Goal: Information Seeking & Learning: Check status

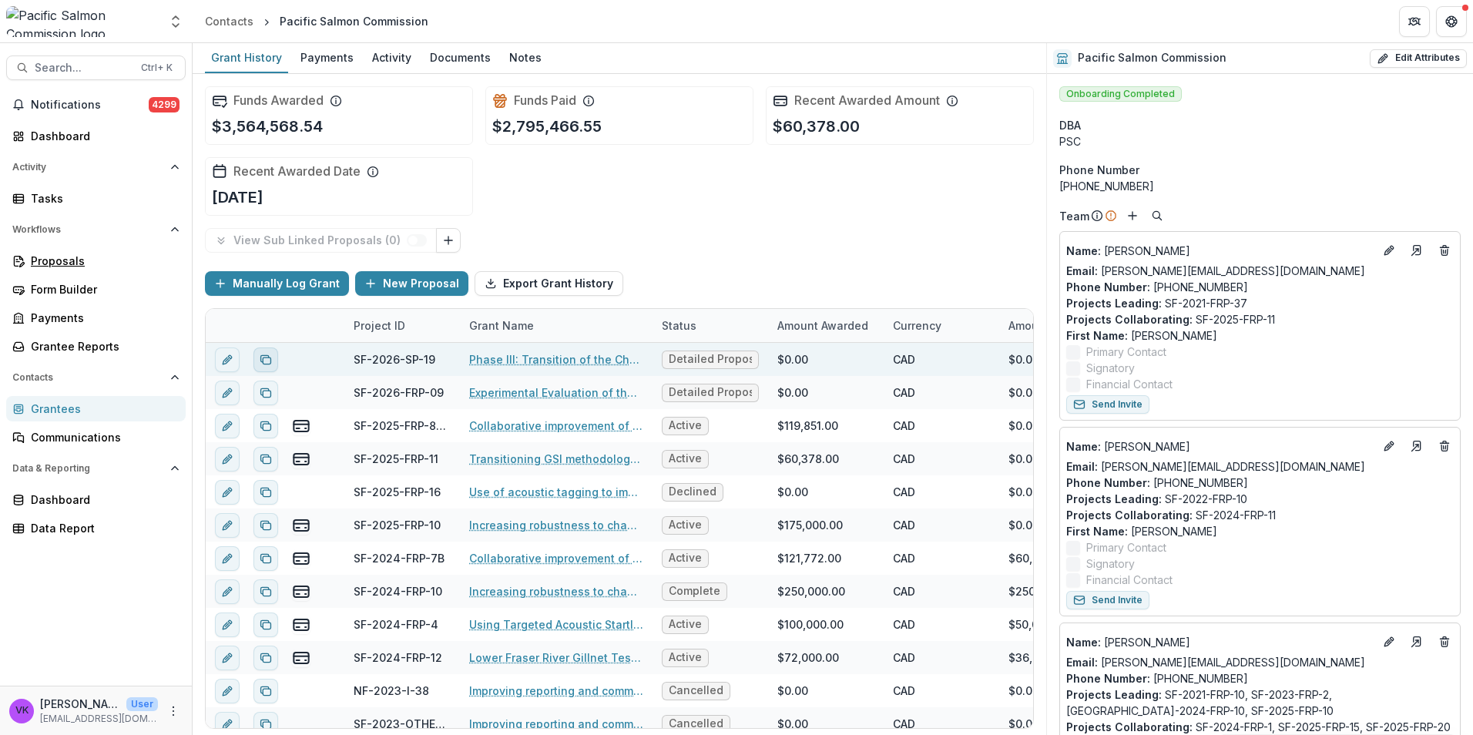
drag, startPoint x: 80, startPoint y: 259, endPoint x: 276, endPoint y: 353, distance: 217.0
click at [80, 260] on div "Proposals" at bounding box center [102, 261] width 142 height 16
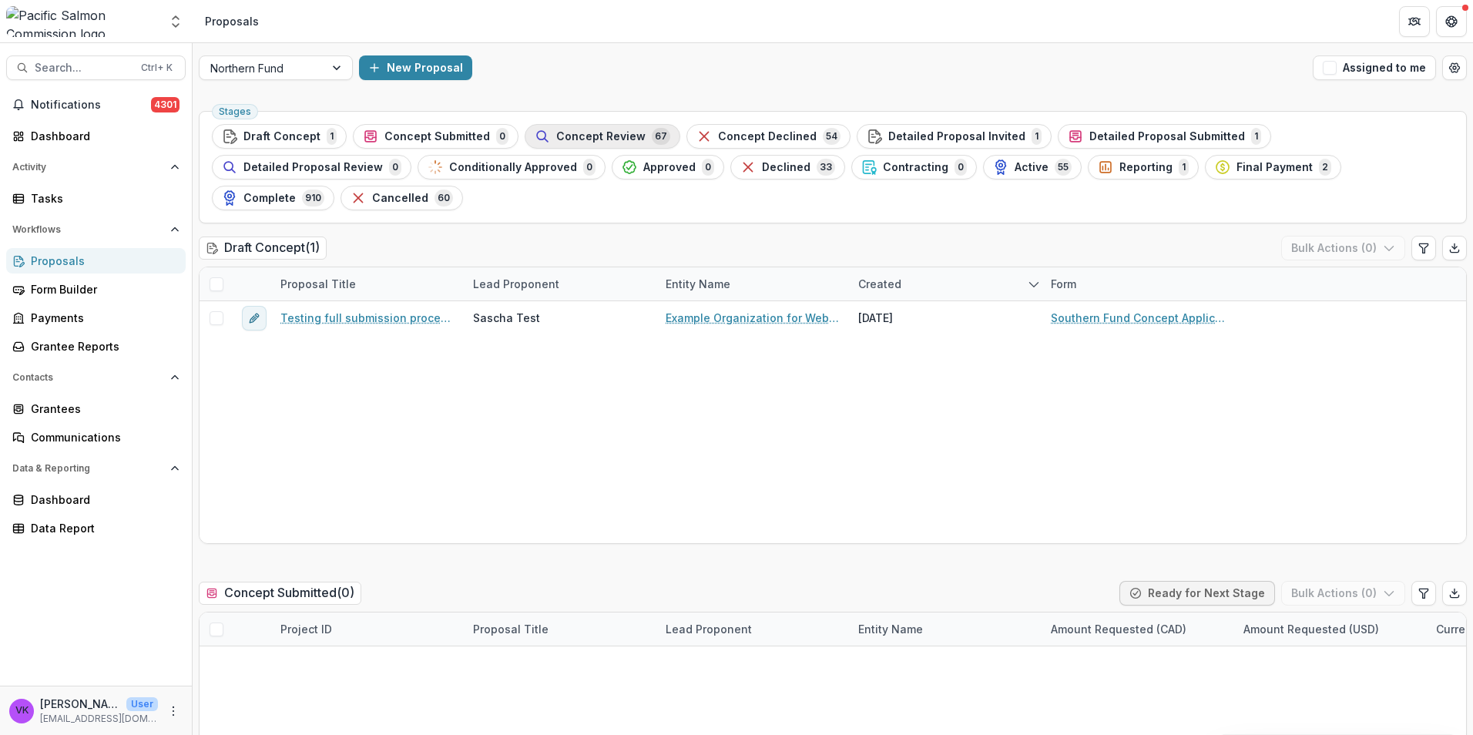
click at [590, 133] on span "Concept Review" at bounding box center [600, 136] width 89 height 13
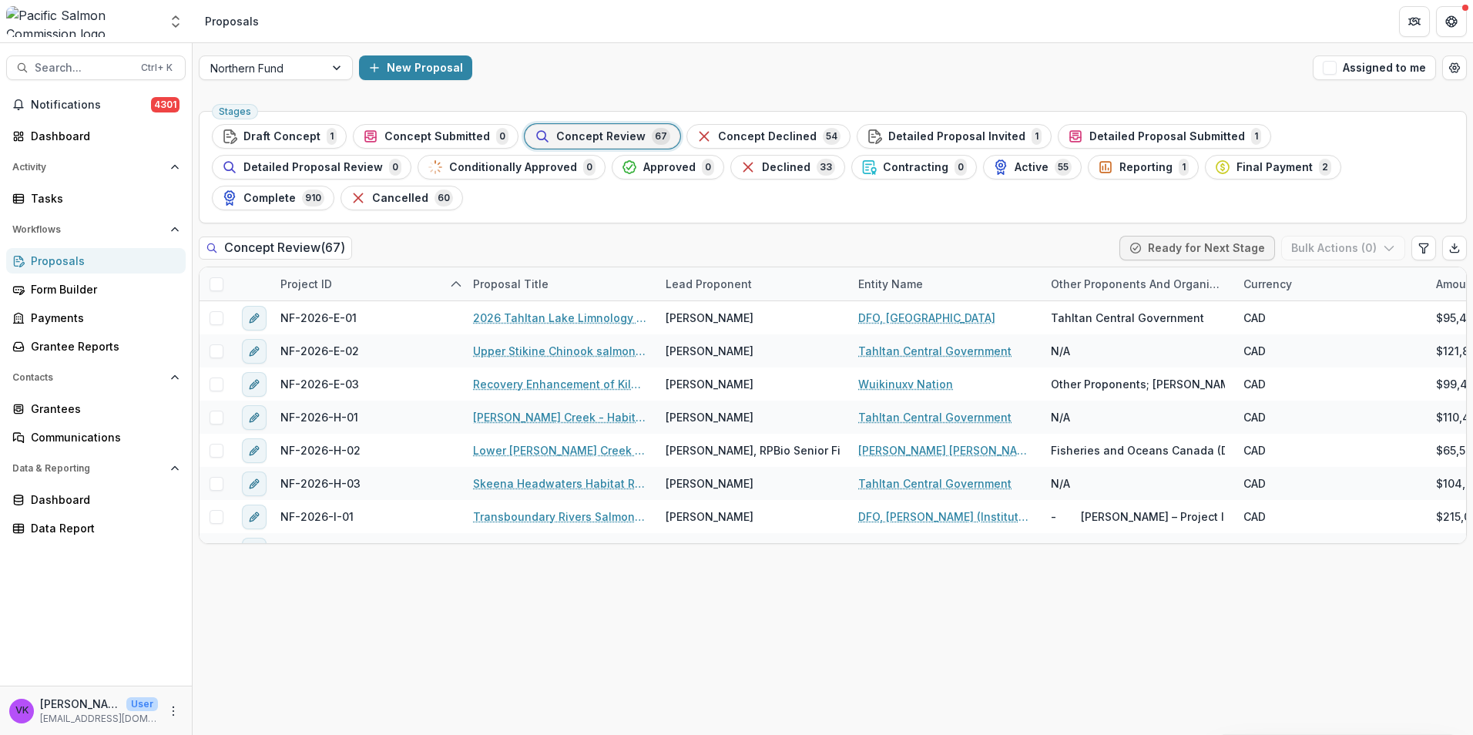
drag, startPoint x: 51, startPoint y: 260, endPoint x: 99, endPoint y: 265, distance: 48.7
click at [51, 260] on div "Proposals" at bounding box center [102, 261] width 142 height 16
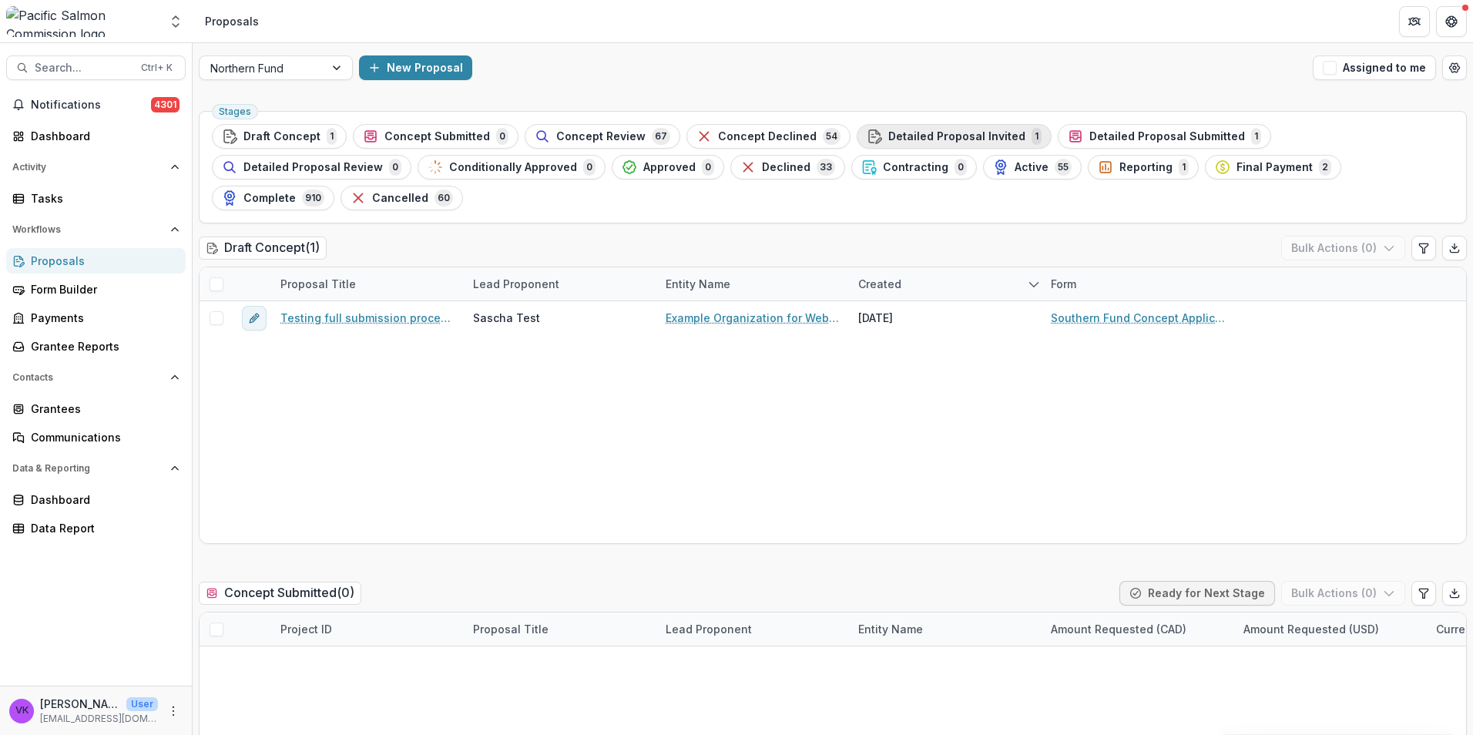
click at [947, 136] on span "Detailed Proposal Invited" at bounding box center [956, 136] width 137 height 13
click at [178, 715] on icon "More" at bounding box center [173, 711] width 12 height 12
click at [220, 705] on button "Logout" at bounding box center [275, 703] width 165 height 25
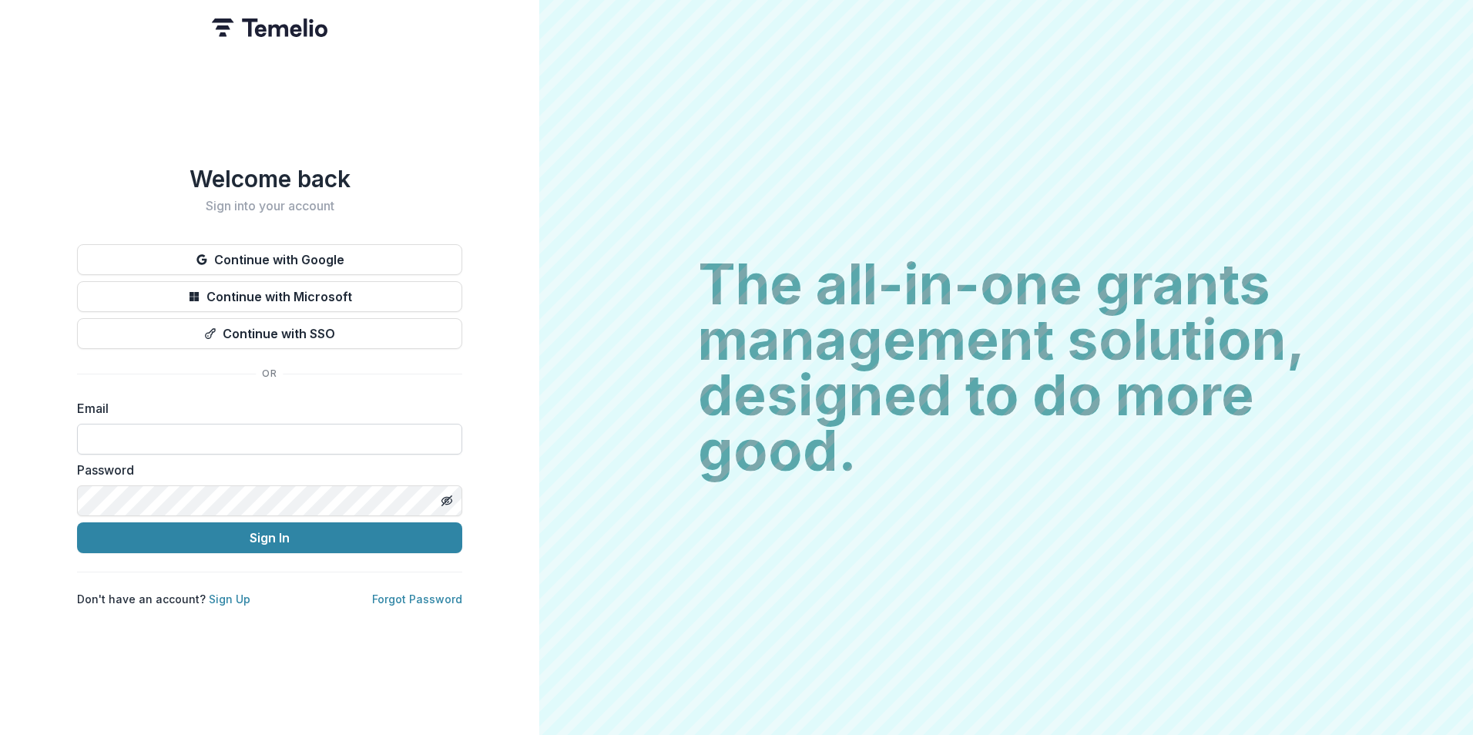
click at [220, 441] on input at bounding box center [269, 439] width 385 height 31
type input "**********"
click at [77, 522] on button "Sign In" at bounding box center [269, 537] width 385 height 31
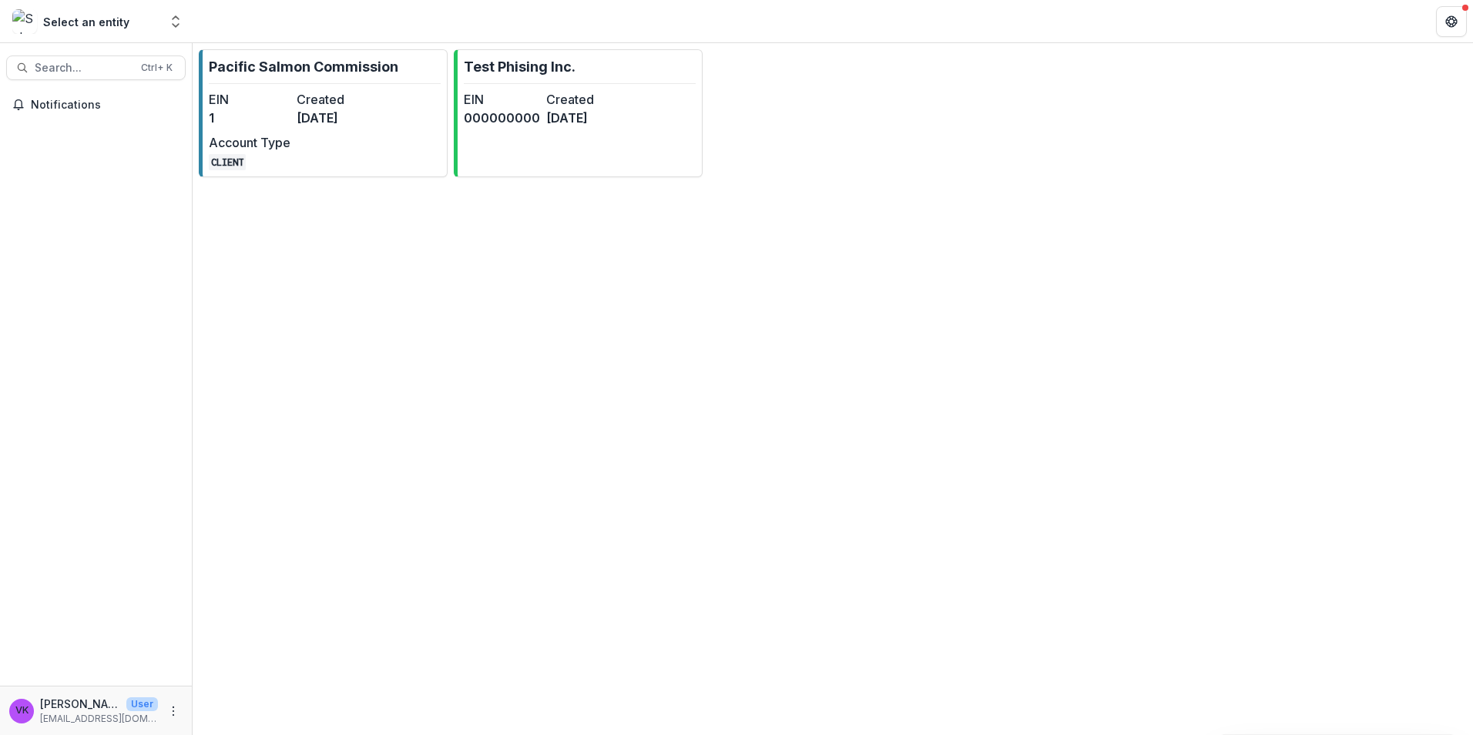
drag, startPoint x: 279, startPoint y: 75, endPoint x: 411, endPoint y: 60, distance: 133.4
click at [279, 75] on p "Pacific Salmon Commission" at bounding box center [303, 66] width 189 height 21
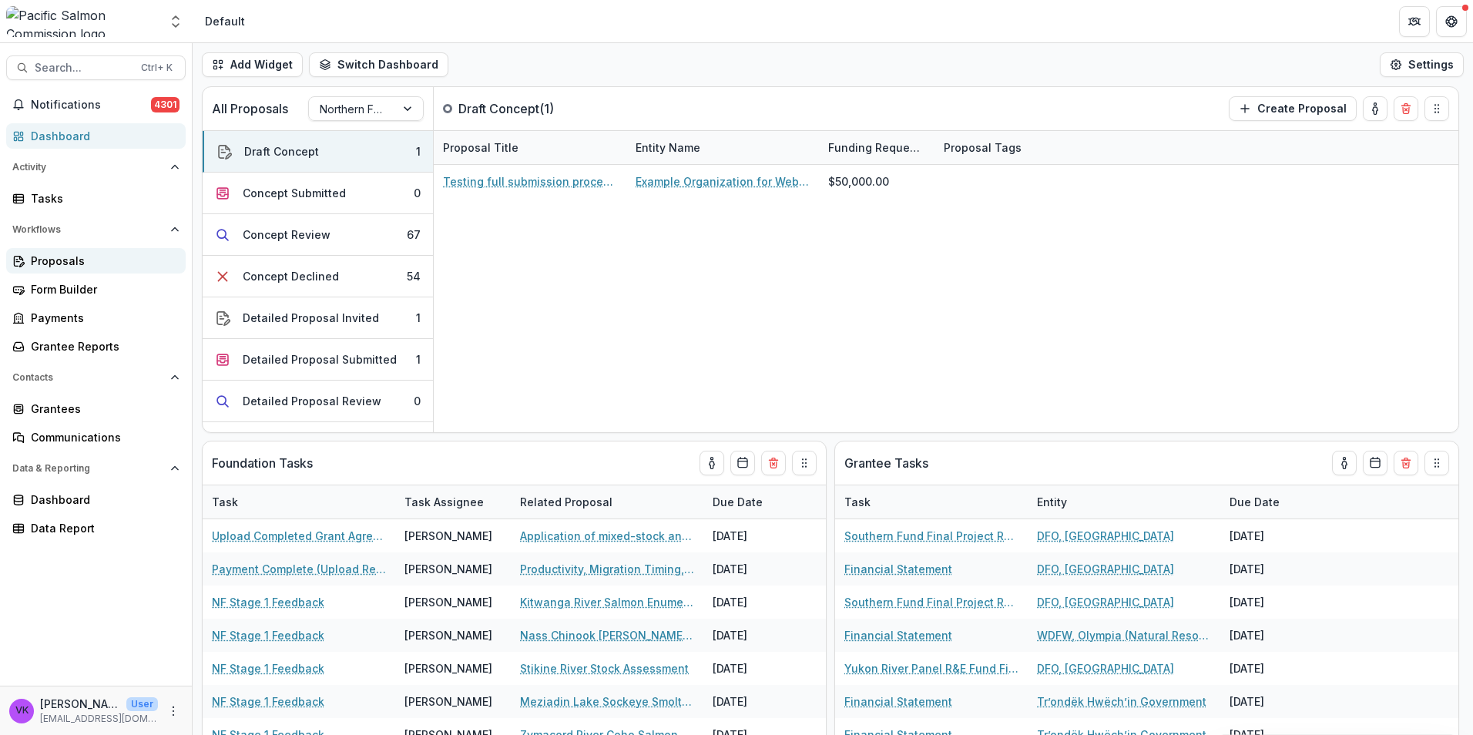
click at [64, 256] on div "Proposals" at bounding box center [102, 261] width 142 height 16
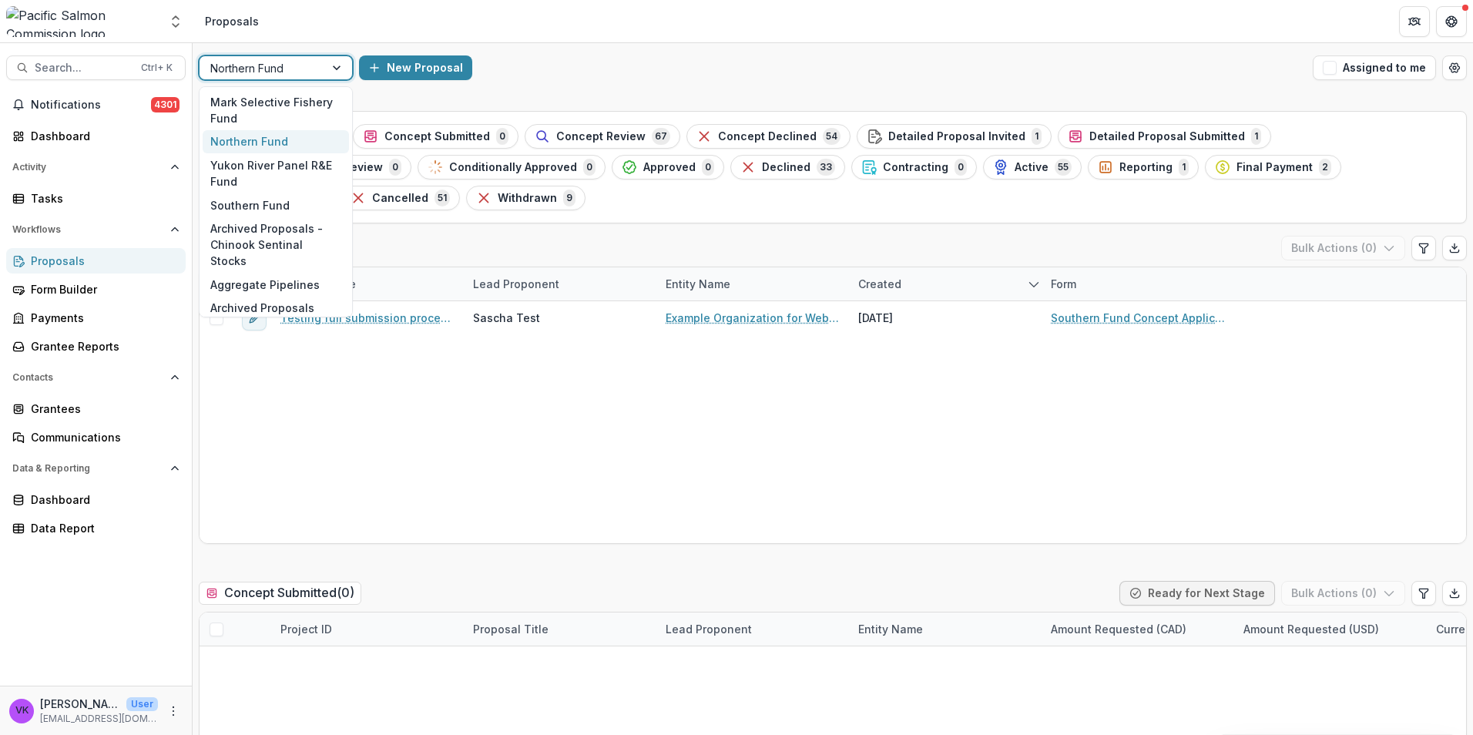
click at [330, 63] on div at bounding box center [338, 67] width 28 height 23
click at [272, 202] on div "Southern Fund" at bounding box center [276, 205] width 146 height 24
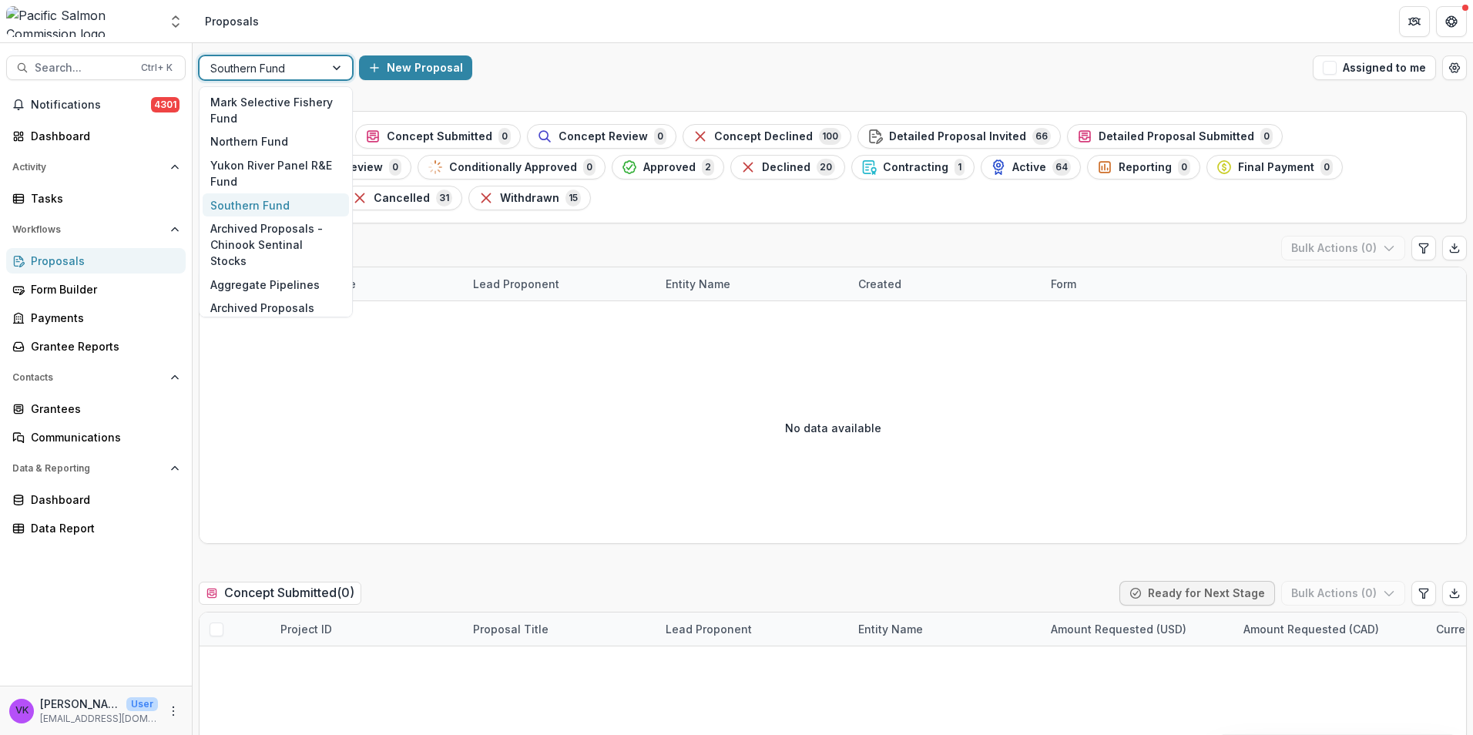
click at [337, 63] on div at bounding box center [338, 67] width 28 height 23
click at [270, 167] on div "Yukon River Panel R&E Fund" at bounding box center [276, 173] width 146 height 40
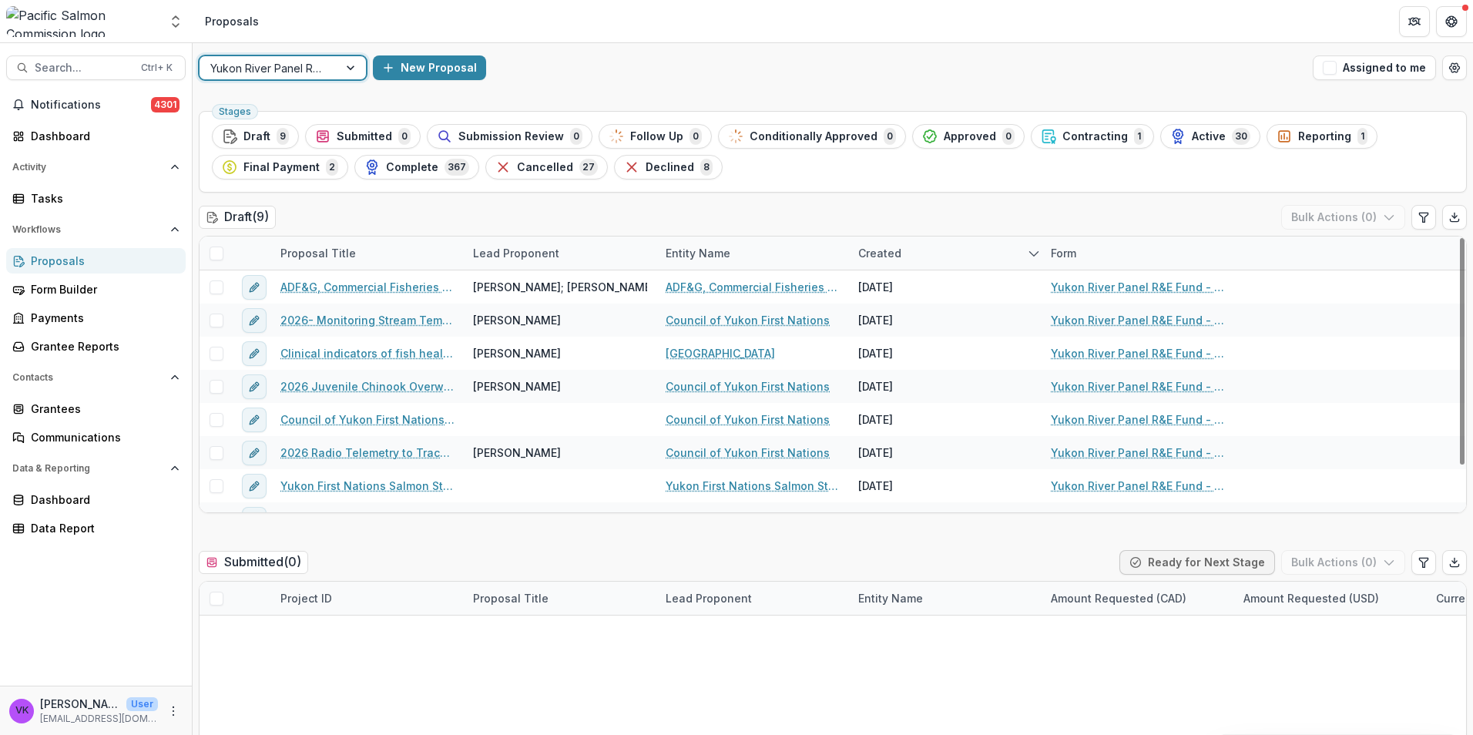
click at [351, 62] on div at bounding box center [352, 67] width 28 height 23
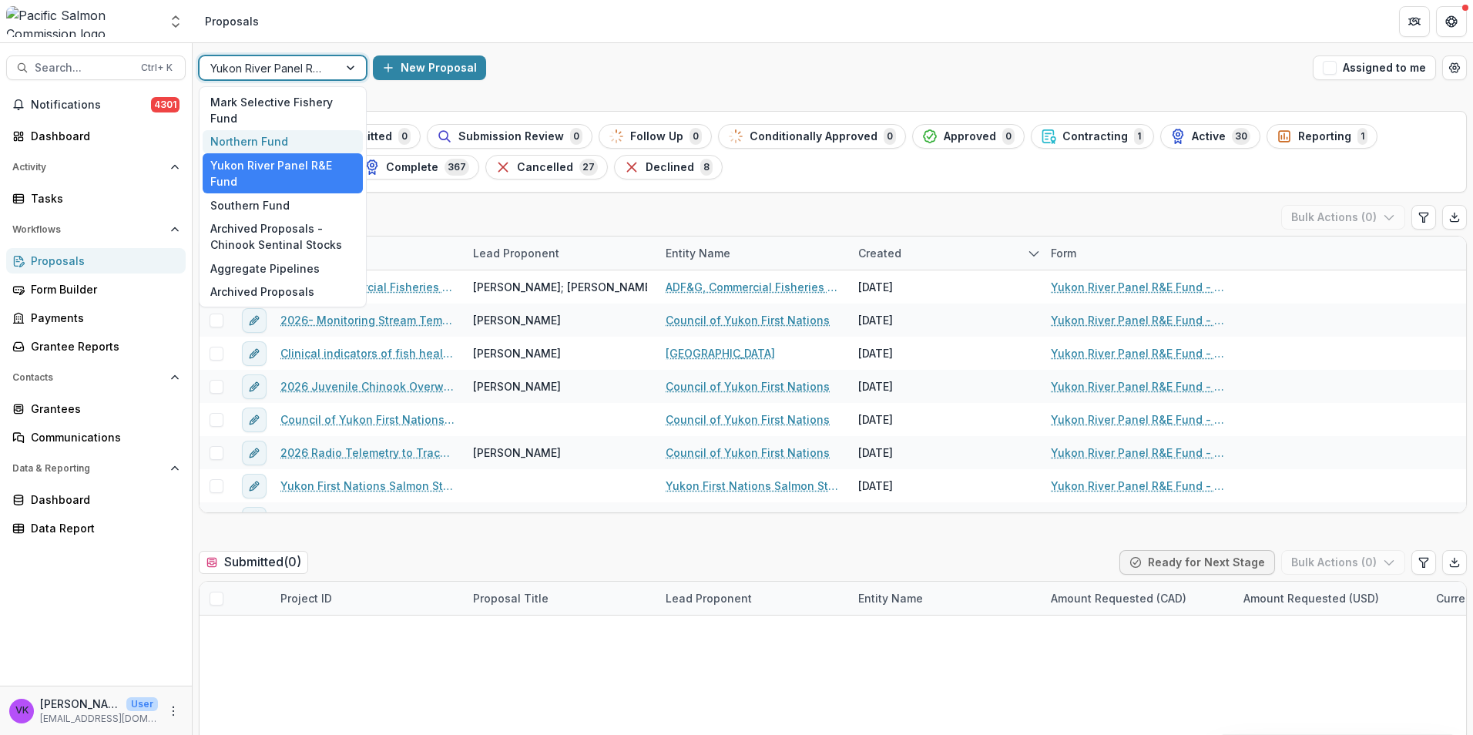
click at [264, 139] on div "Northern Fund" at bounding box center [283, 142] width 160 height 24
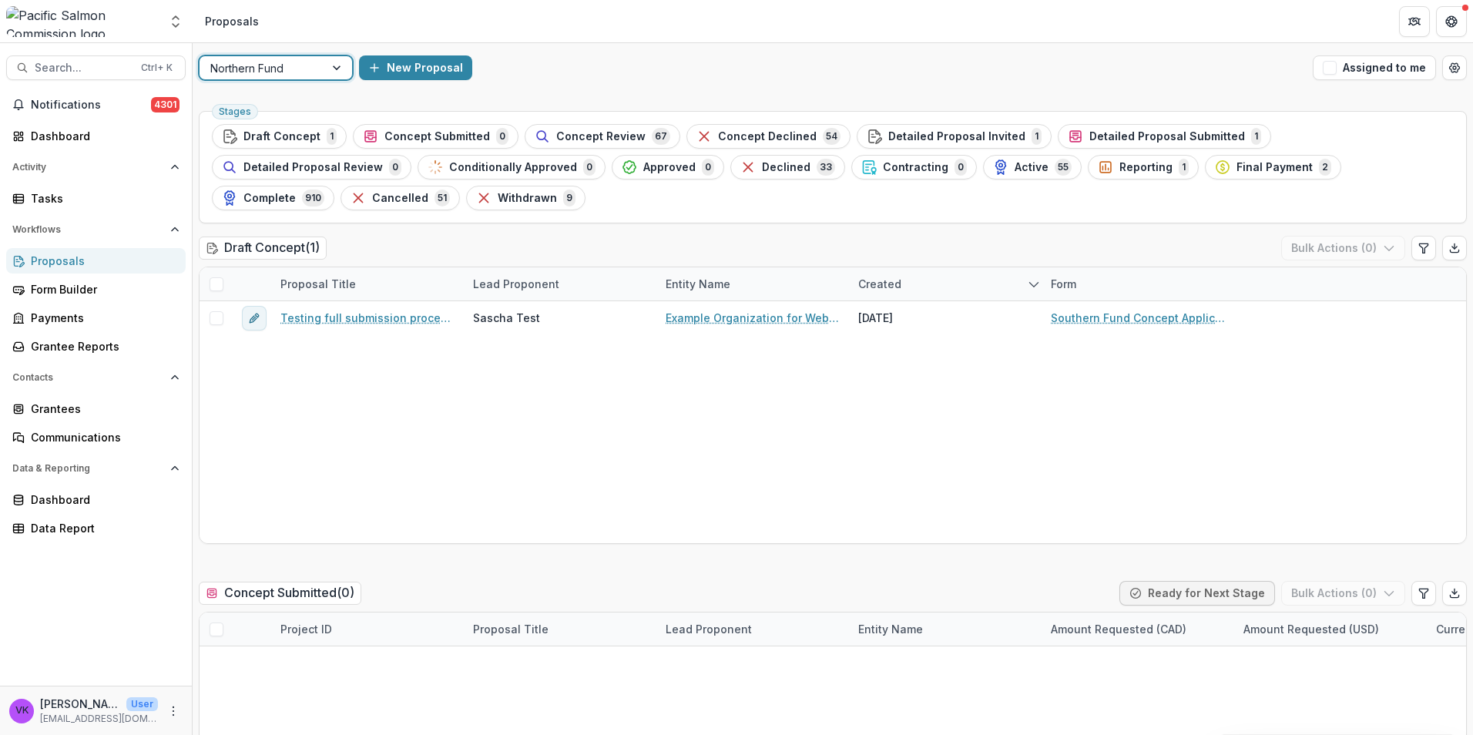
click at [340, 70] on div at bounding box center [338, 67] width 28 height 23
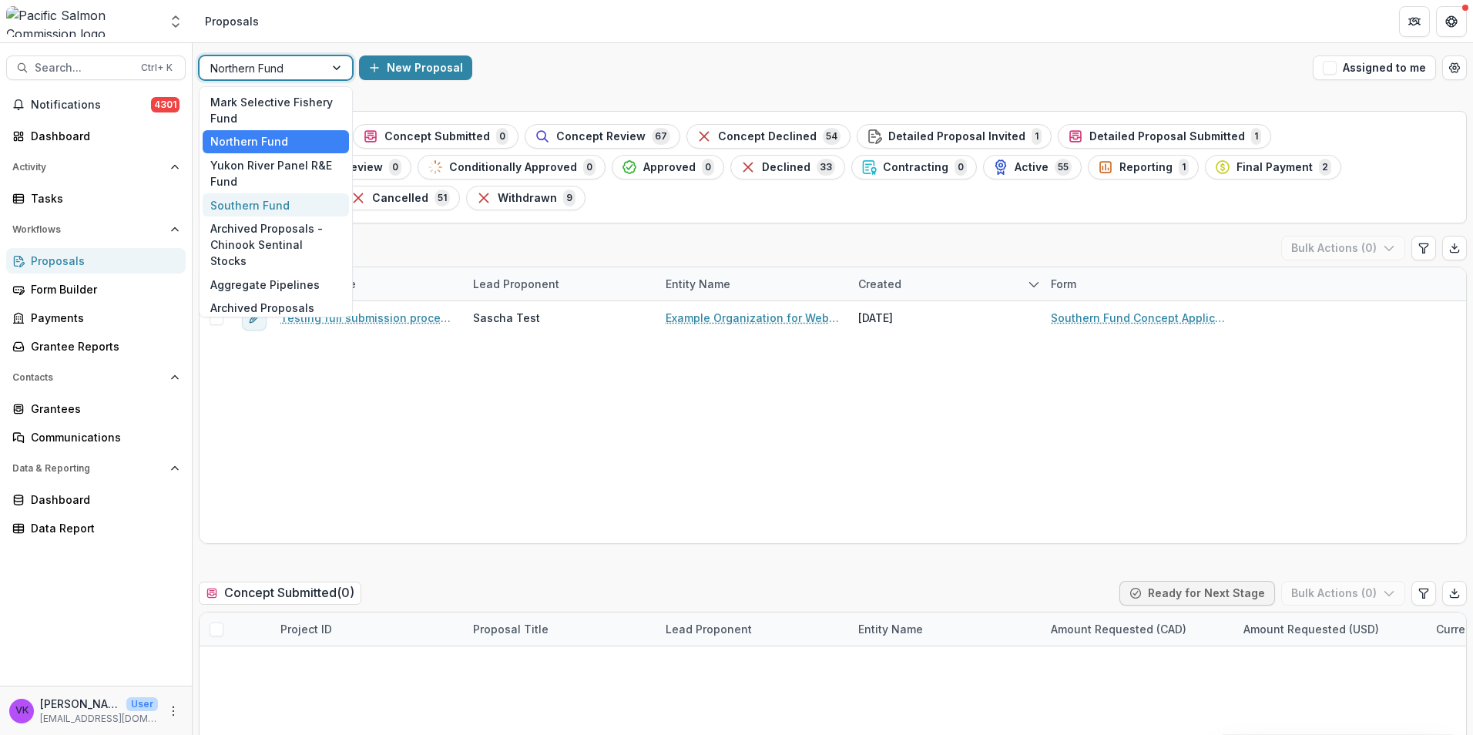
click at [266, 200] on div "Southern Fund" at bounding box center [276, 205] width 146 height 24
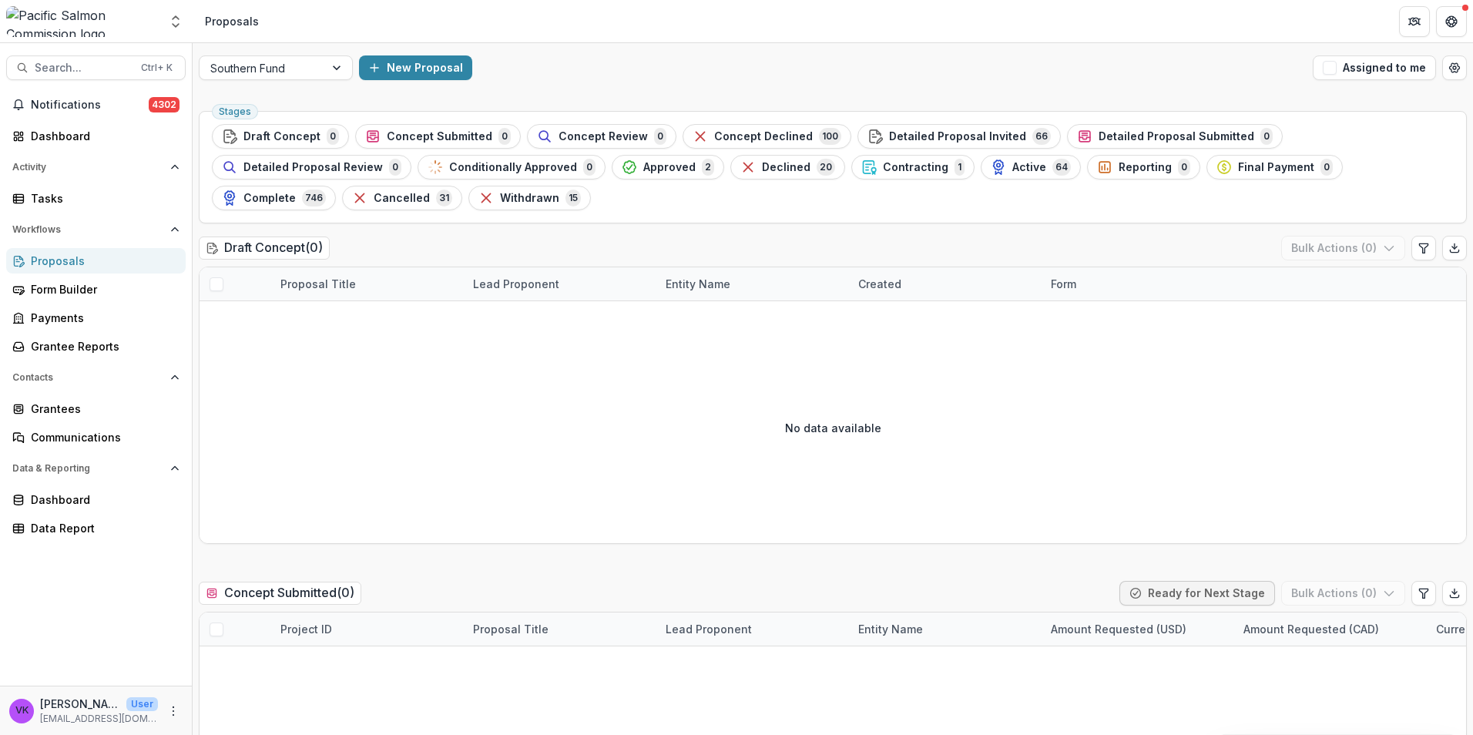
drag, startPoint x: 1178, startPoint y: 171, endPoint x: 1265, endPoint y: 210, distance: 94.8
click at [296, 192] on span "Complete" at bounding box center [269, 198] width 52 height 13
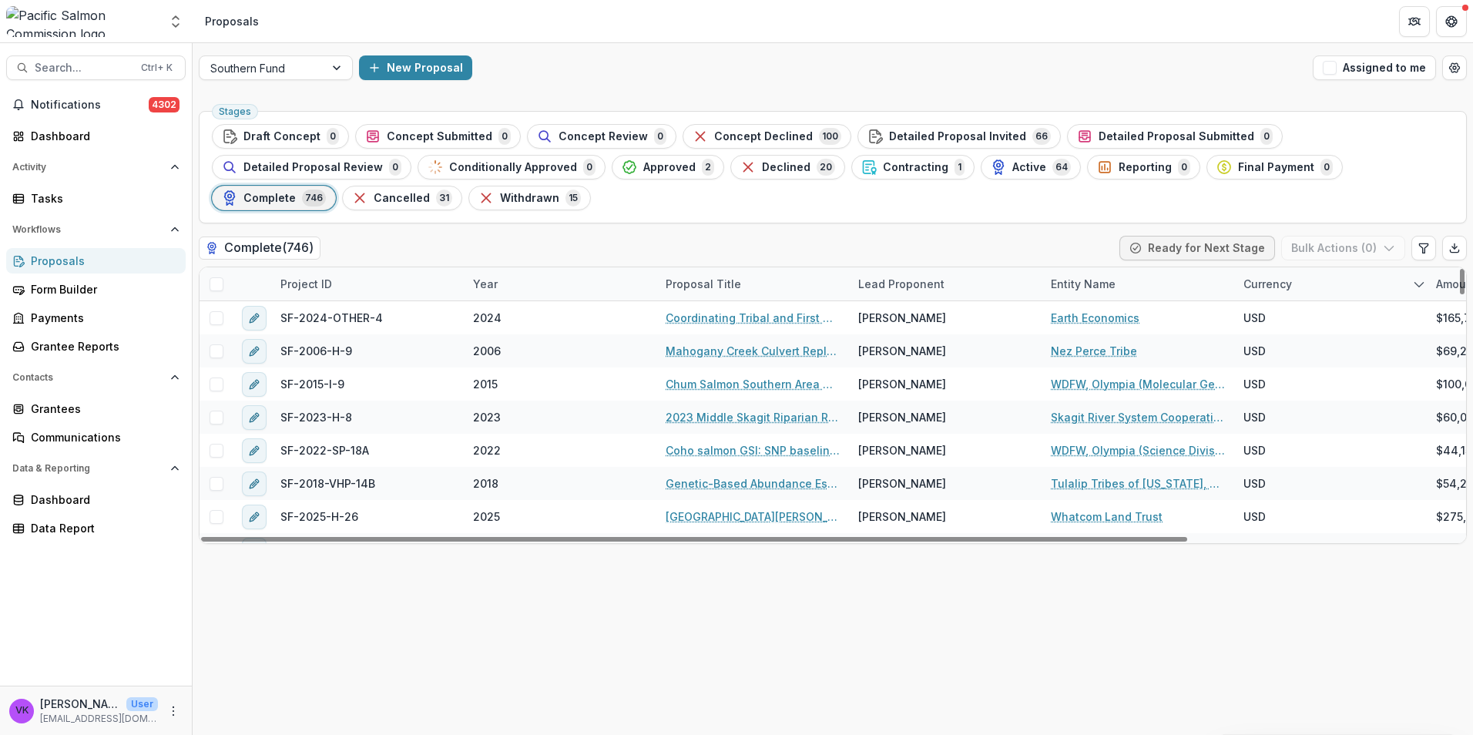
click at [426, 283] on div "Project ID" at bounding box center [367, 283] width 193 height 33
click at [393, 320] on input at bounding box center [366, 319] width 185 height 25
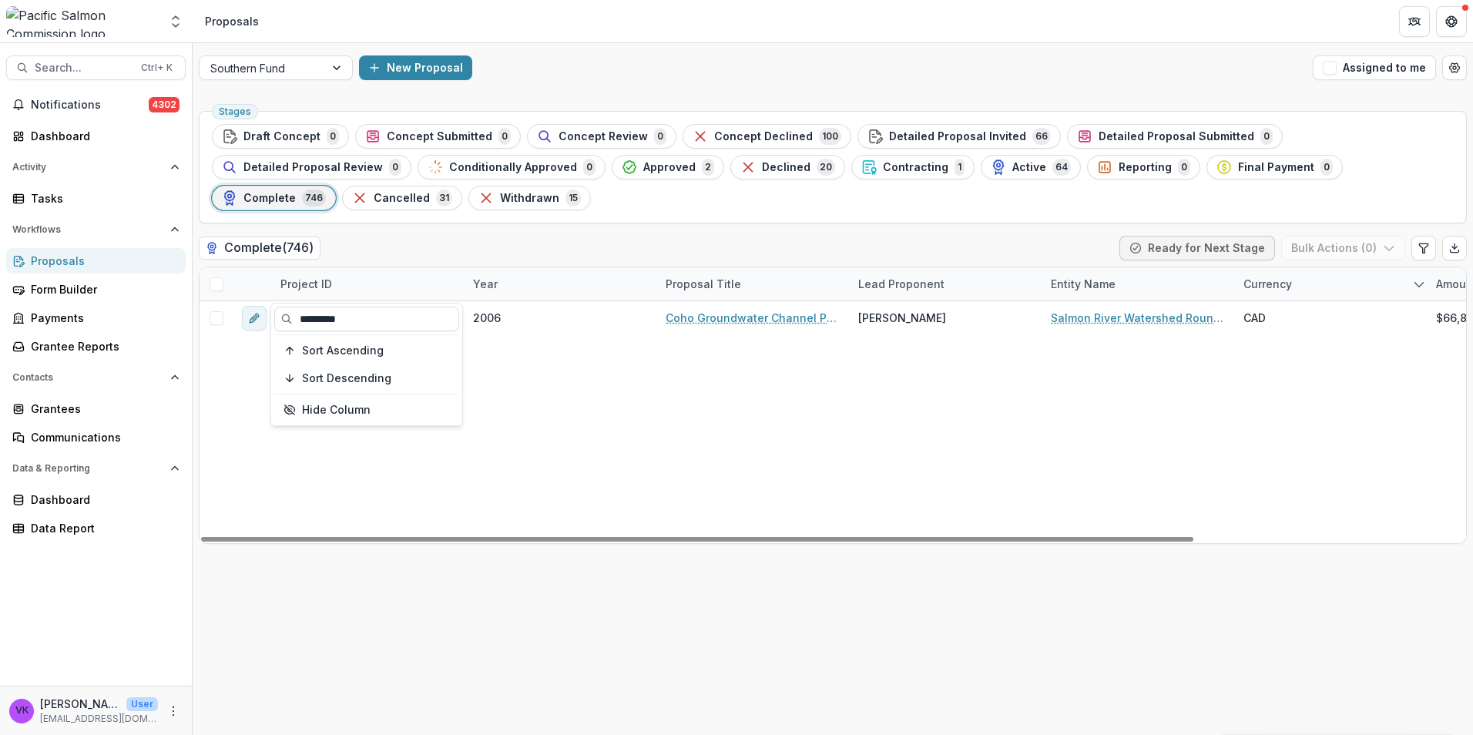
type input "*********"
drag, startPoint x: 943, startPoint y: 475, endPoint x: 1118, endPoint y: 532, distance: 184.6
click at [943, 475] on div "SF-2006-H-11 2006 Coho Groundwater Channel Project Jamie Felhauer Salmon River …" at bounding box center [1005, 422] width 1612 height 242
click at [337, 62] on div at bounding box center [338, 67] width 28 height 23
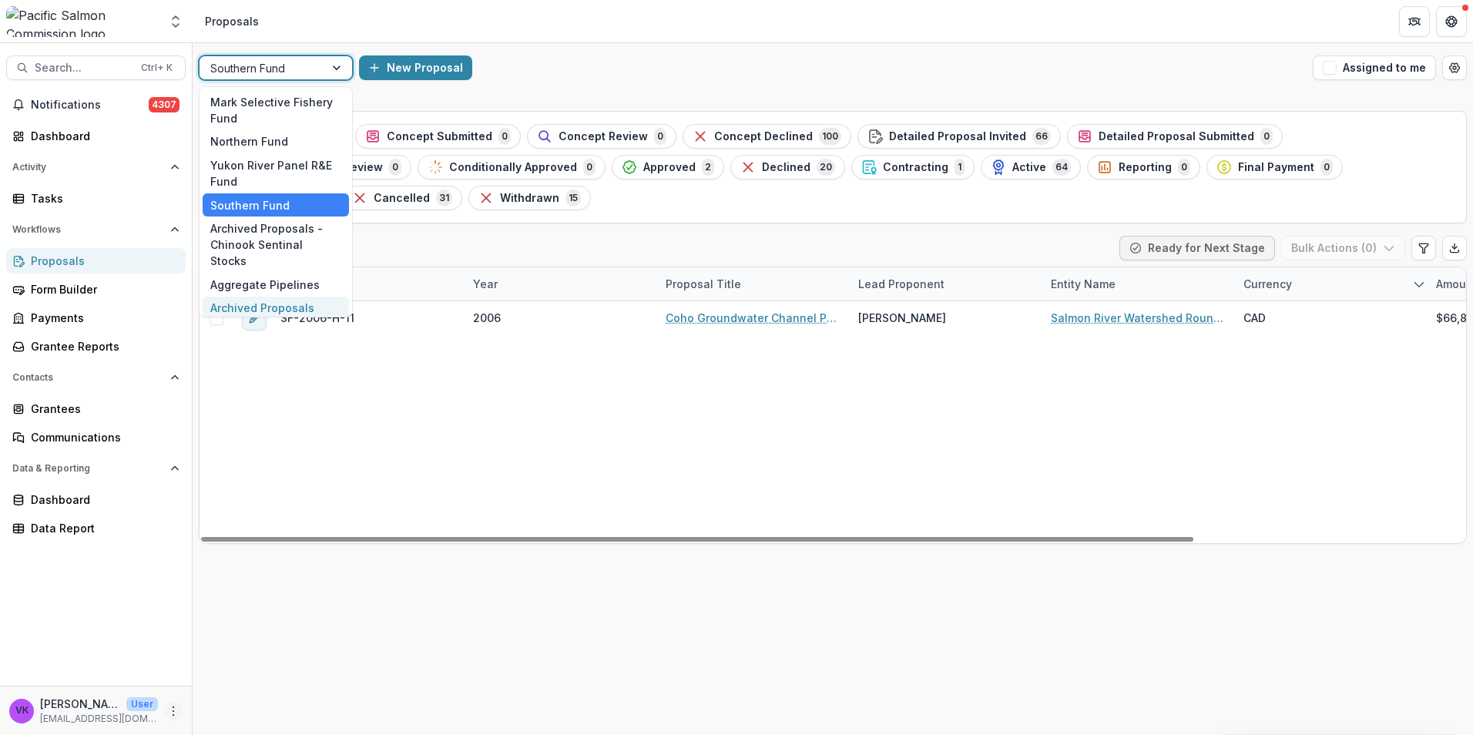
click at [171, 710] on icon "More" at bounding box center [173, 711] width 12 height 12
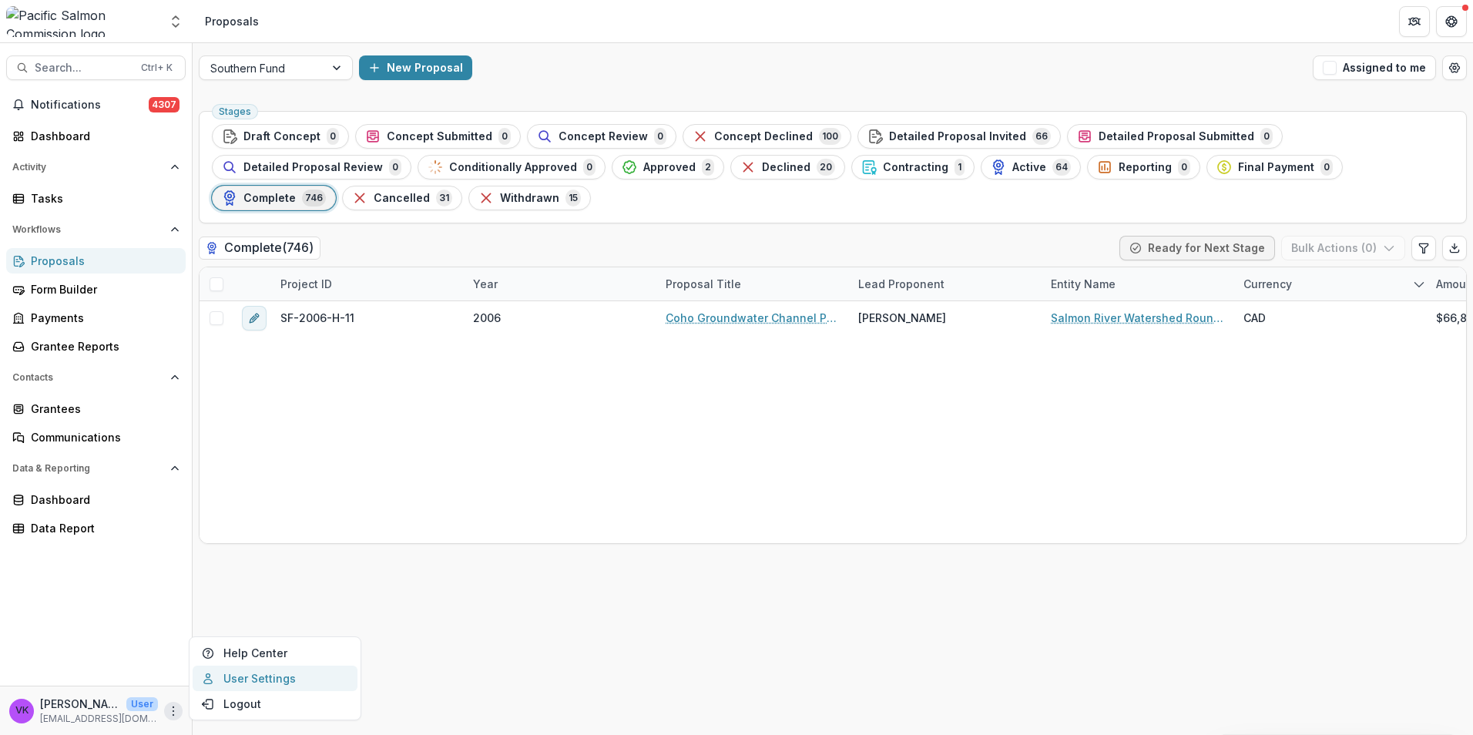
click at [239, 683] on link "User Settings" at bounding box center [275, 677] width 165 height 25
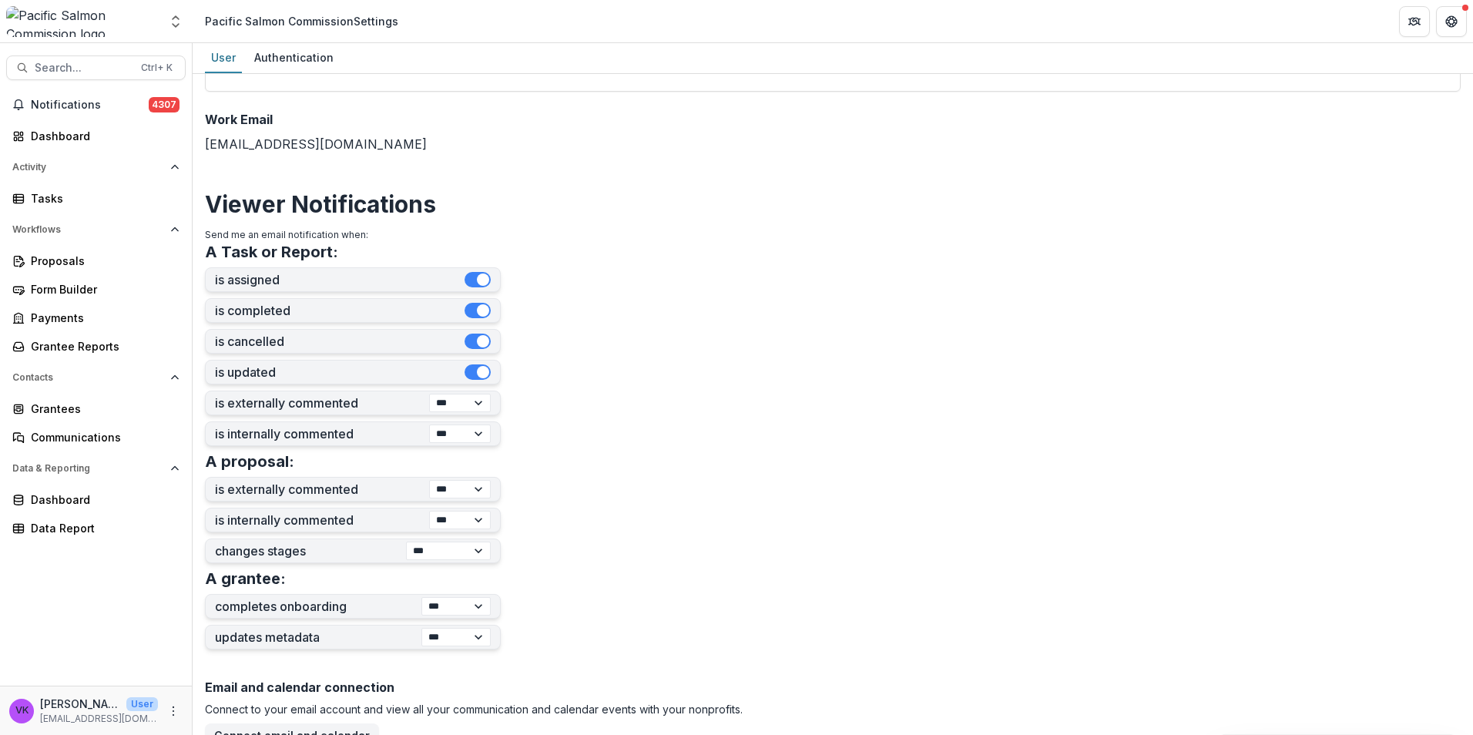
scroll to position [437, 0]
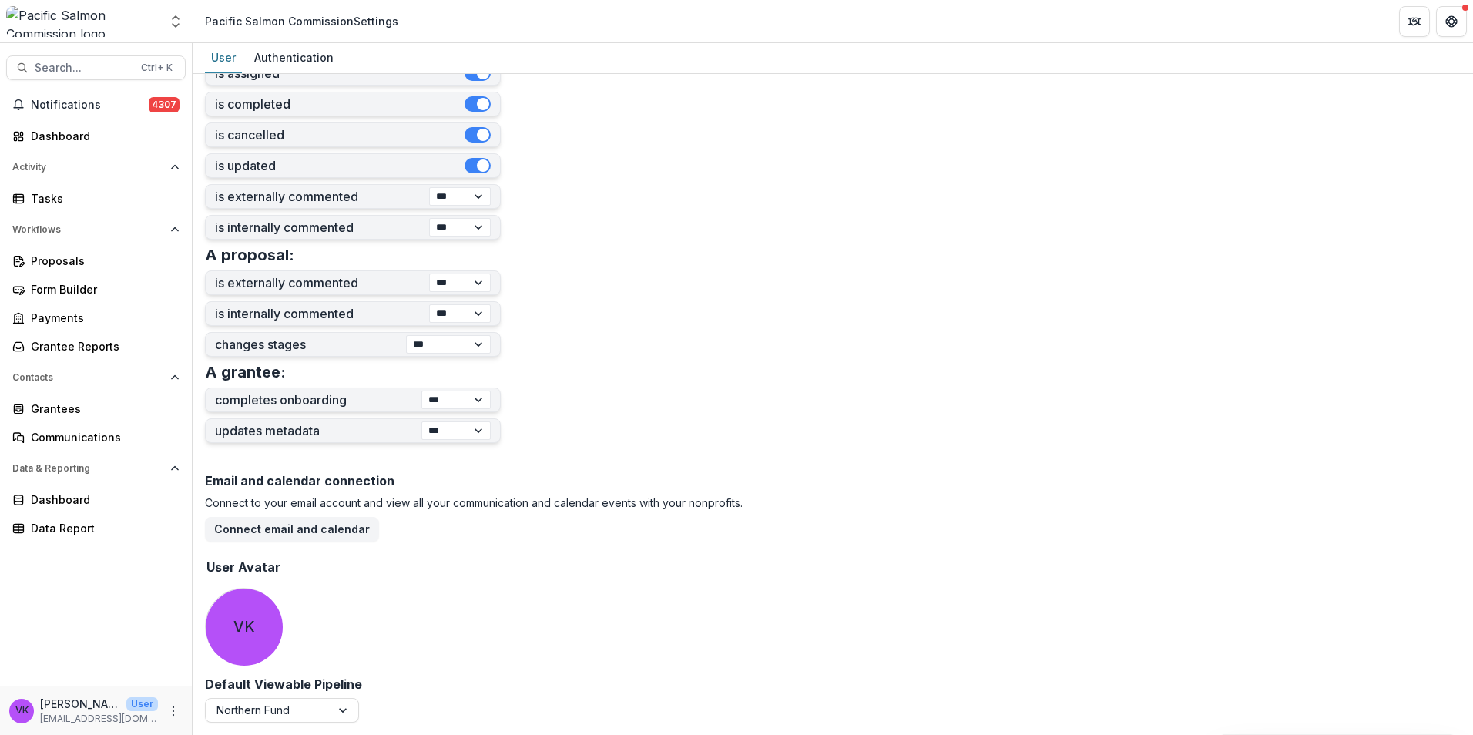
drag, startPoint x: 130, startPoint y: 589, endPoint x: 133, endPoint y: 578, distance: 11.2
click at [127, 588] on div "Notifications 4307 Dashboard Activity Tasks Workflows Proposals Form Builder Pa…" at bounding box center [96, 388] width 192 height 593
click at [62, 260] on div "Proposals" at bounding box center [102, 261] width 142 height 16
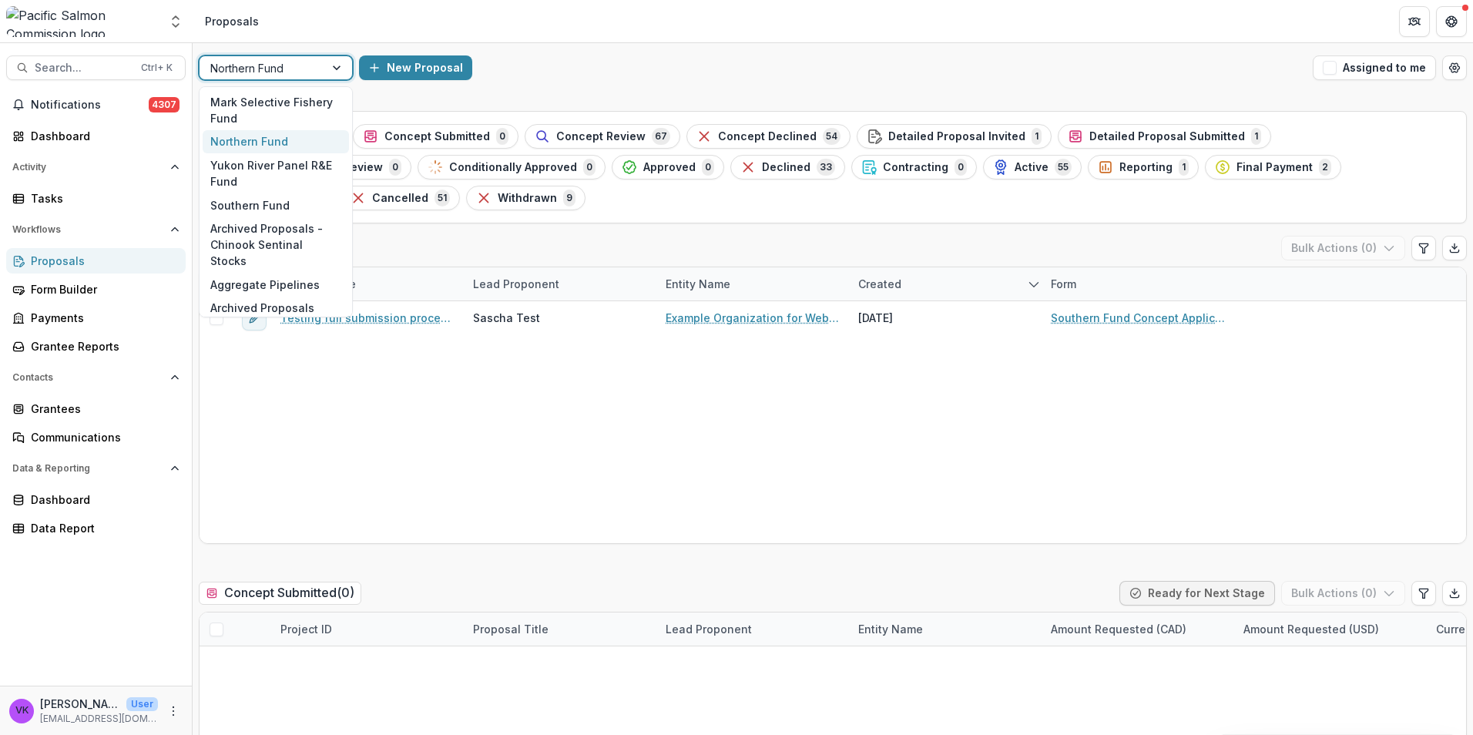
click at [333, 71] on div at bounding box center [338, 67] width 28 height 23
click at [277, 201] on div "Southern Fund" at bounding box center [276, 205] width 146 height 24
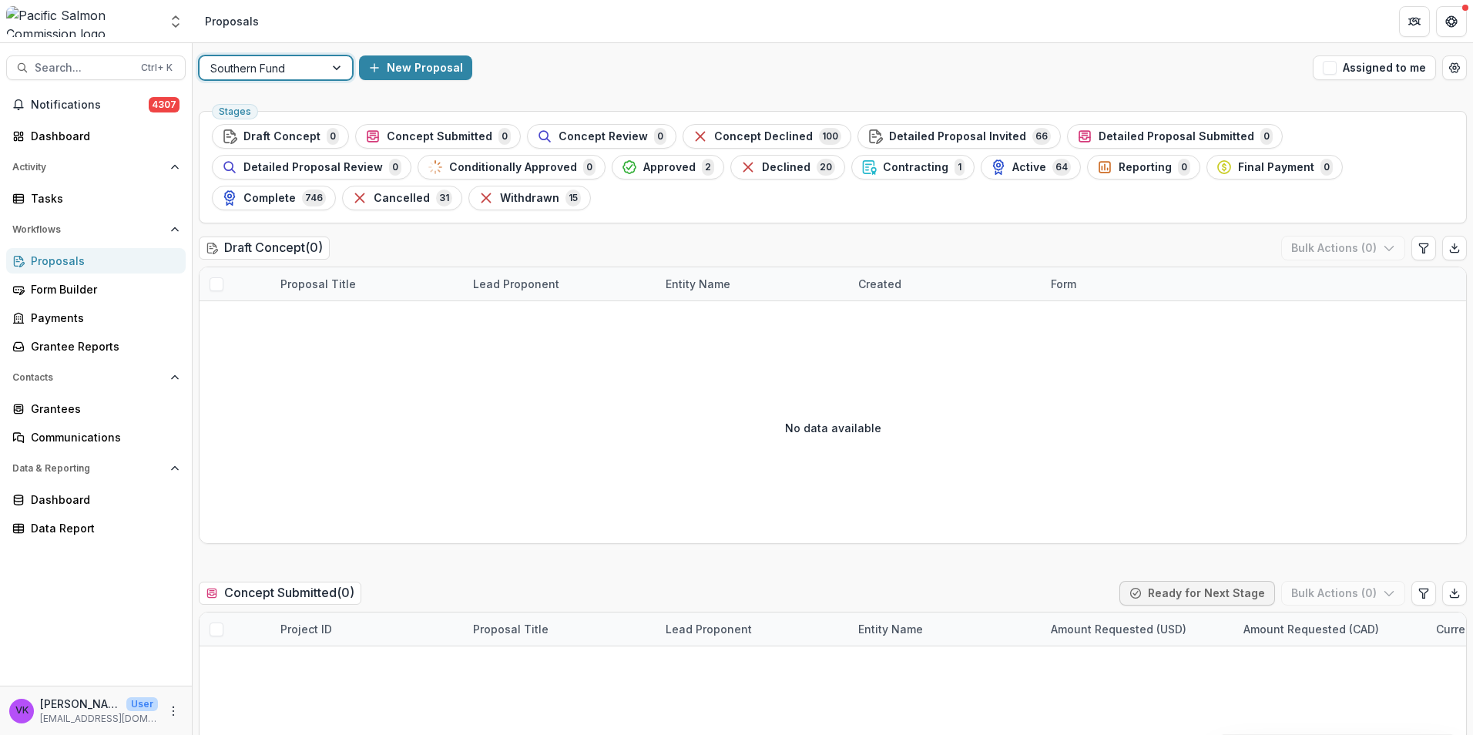
click at [330, 65] on div at bounding box center [338, 67] width 28 height 23
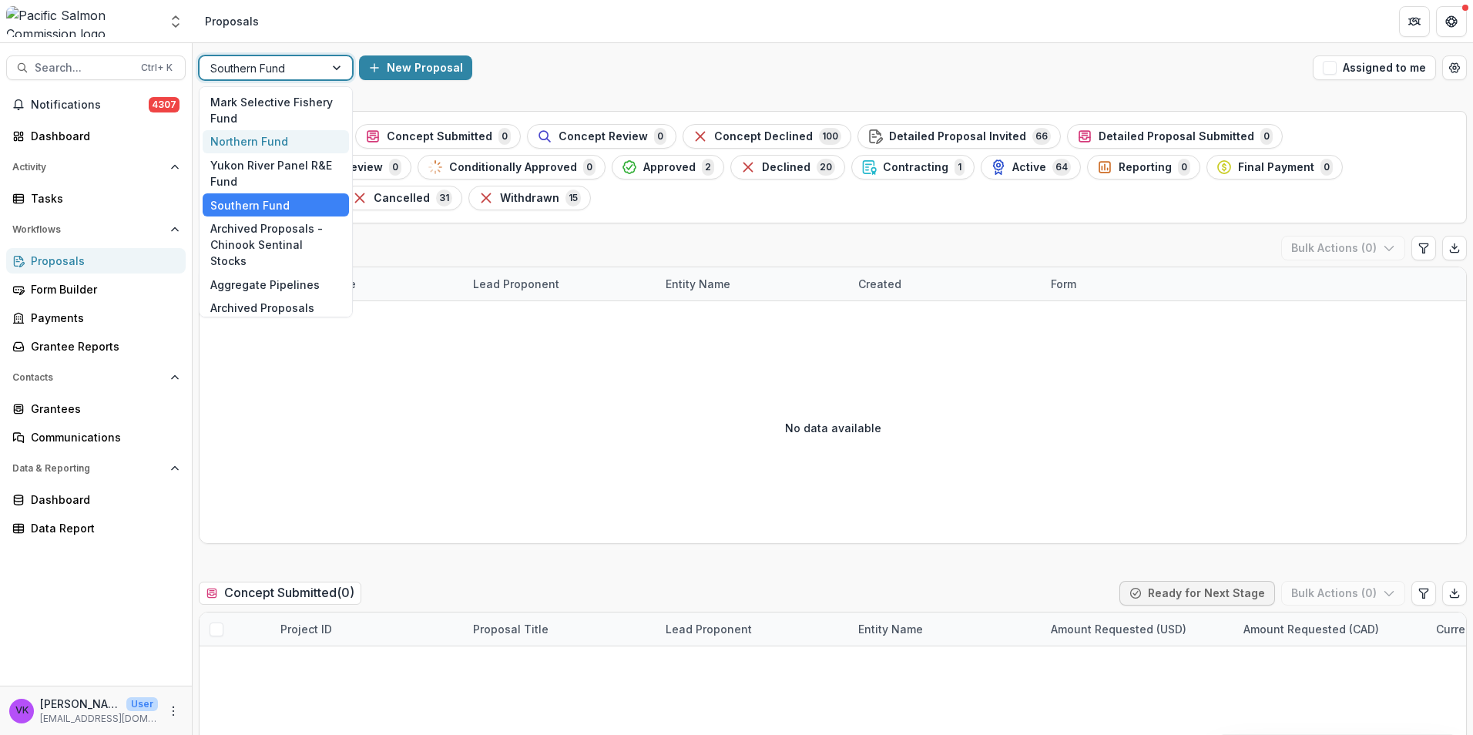
click at [256, 144] on div "Northern Fund" at bounding box center [276, 142] width 146 height 24
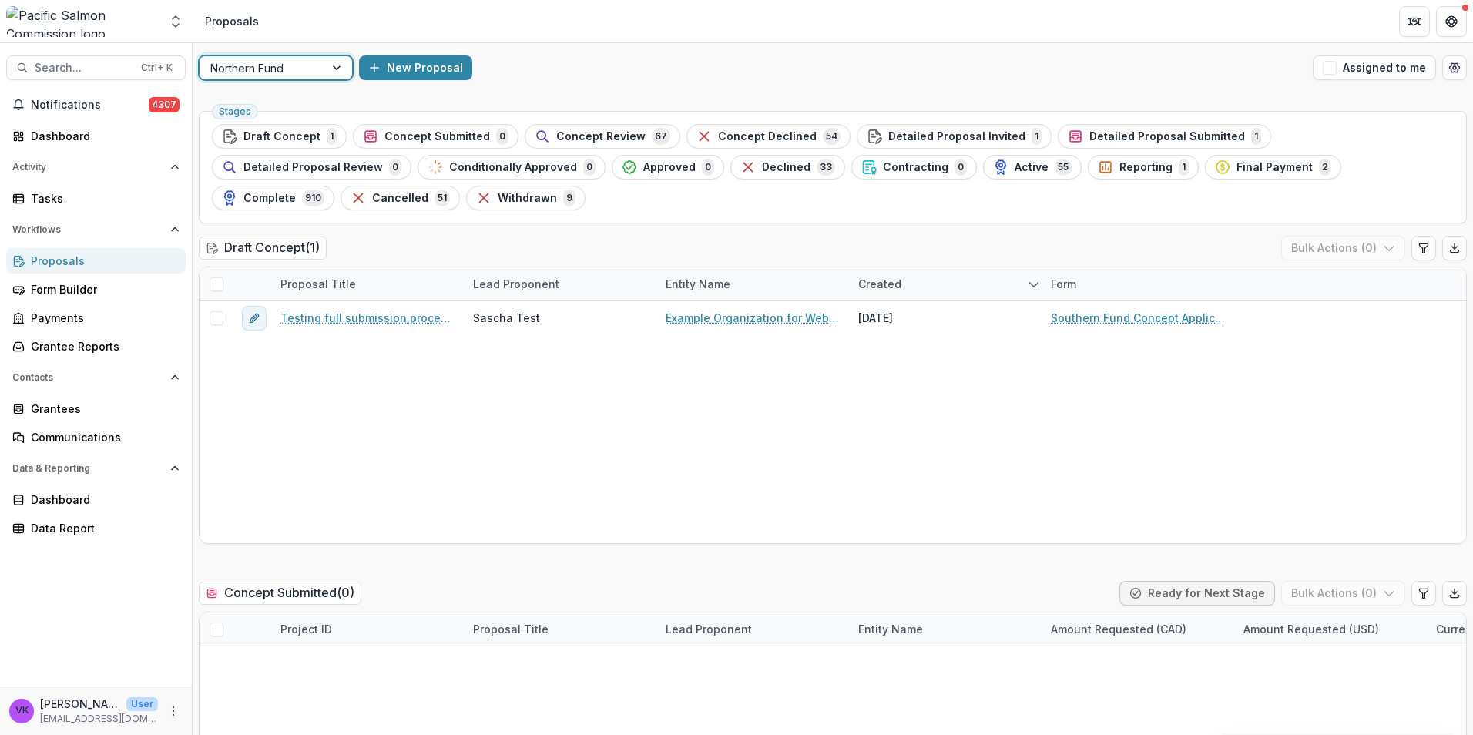
drag, startPoint x: 605, startPoint y: 136, endPoint x: 836, endPoint y: 381, distance: 336.2
click at [605, 136] on span "Concept Review" at bounding box center [600, 136] width 89 height 13
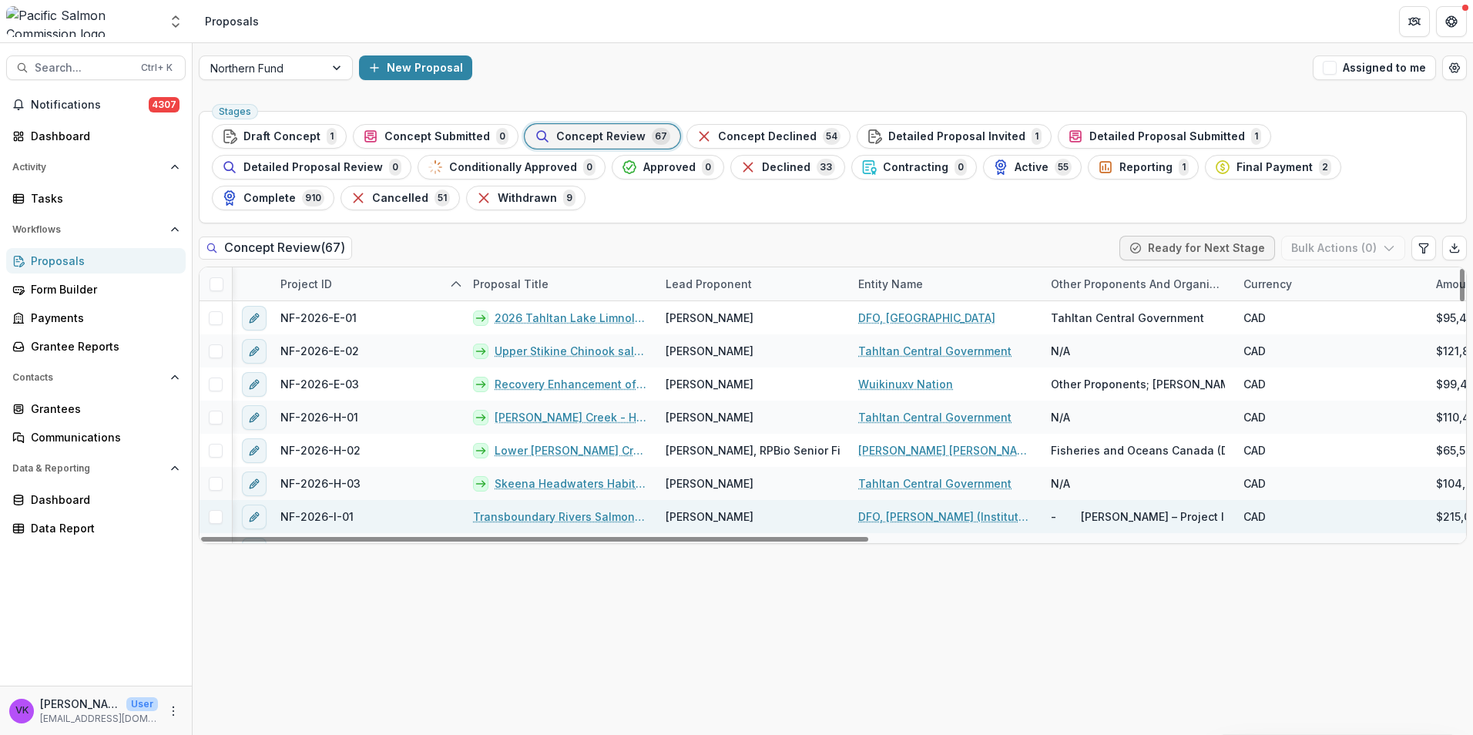
drag, startPoint x: 843, startPoint y: 536, endPoint x: 555, endPoint y: 531, distance: 287.3
click at [558, 537] on div at bounding box center [534, 539] width 667 height 5
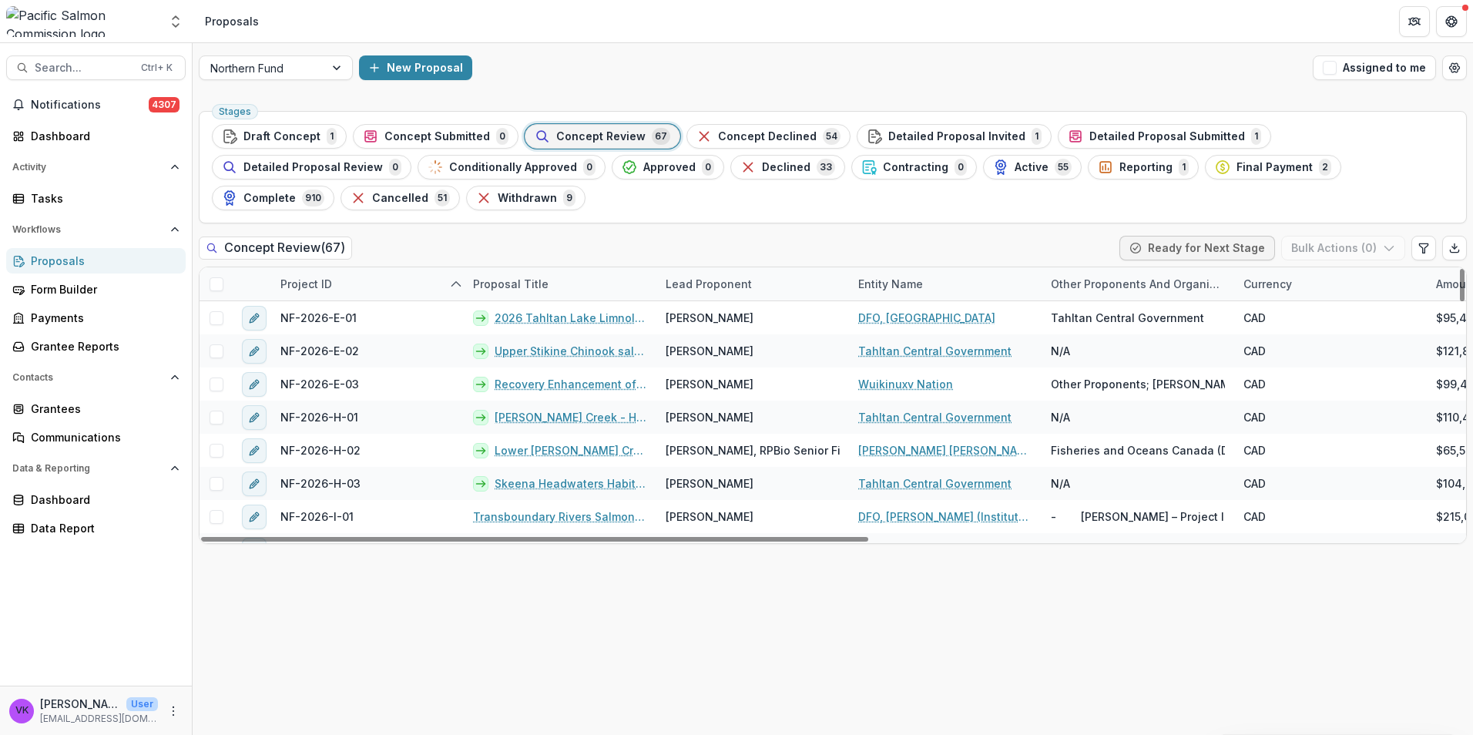
drag, startPoint x: 618, startPoint y: 132, endPoint x: 1472, endPoint y: 399, distance: 894.0
click at [618, 132] on span "Concept Review" at bounding box center [600, 136] width 89 height 13
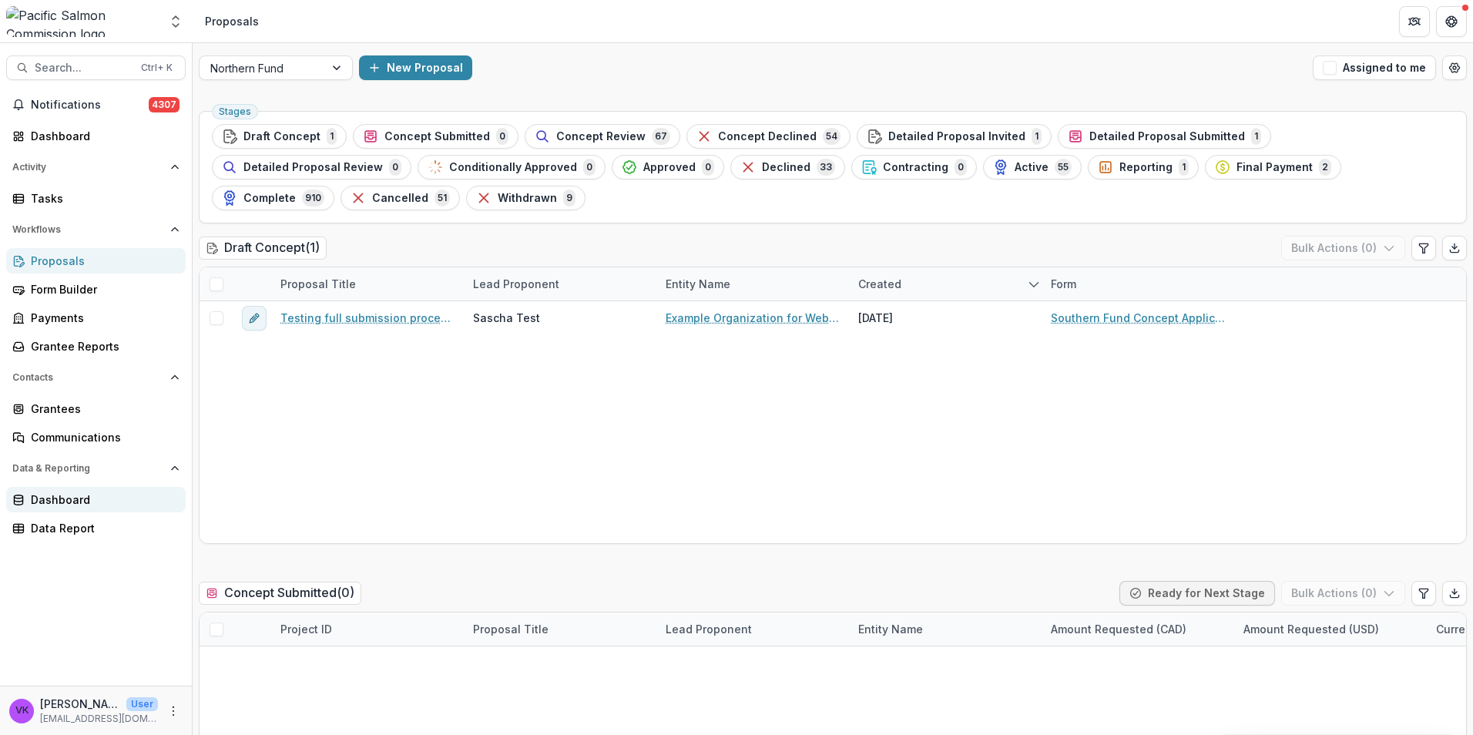
click at [67, 497] on div "Dashboard" at bounding box center [102, 499] width 142 height 16
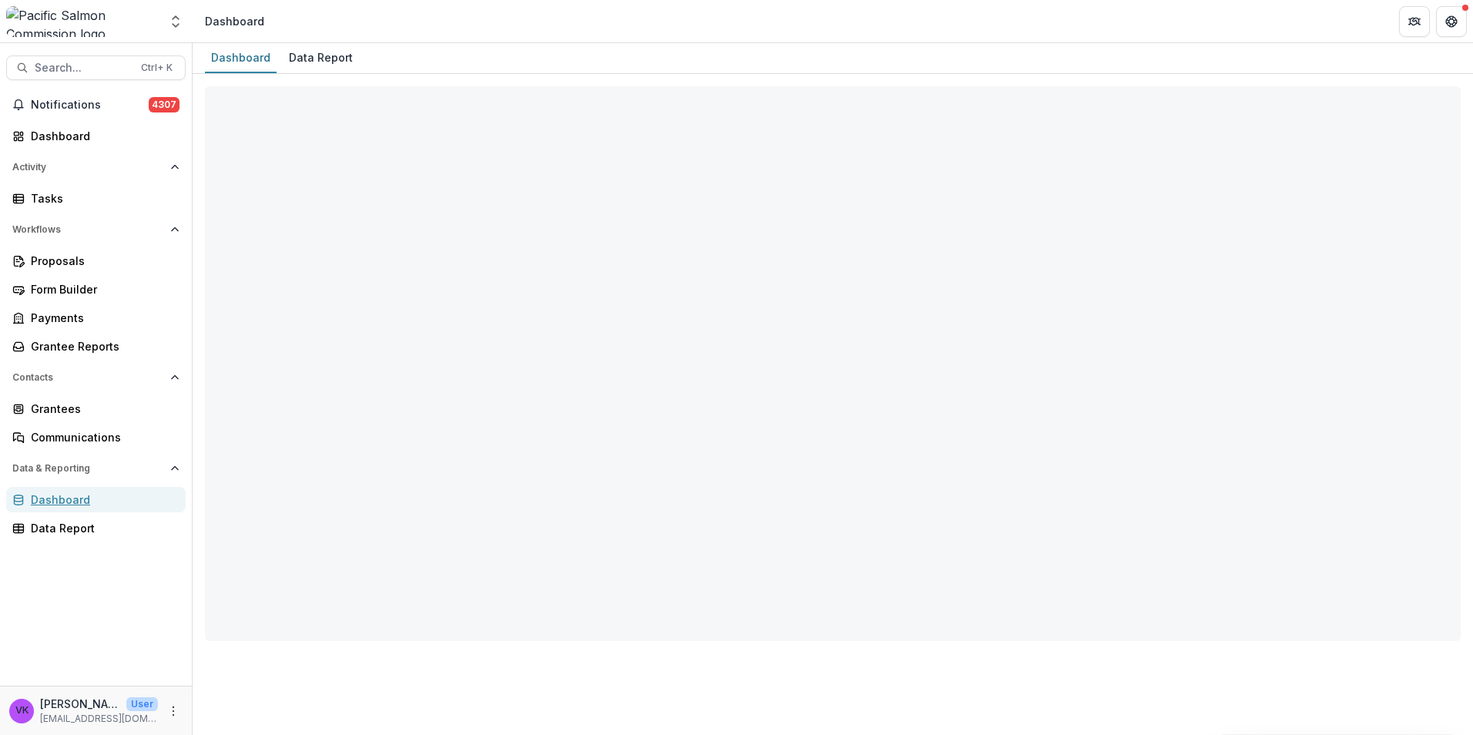
select select "**********"
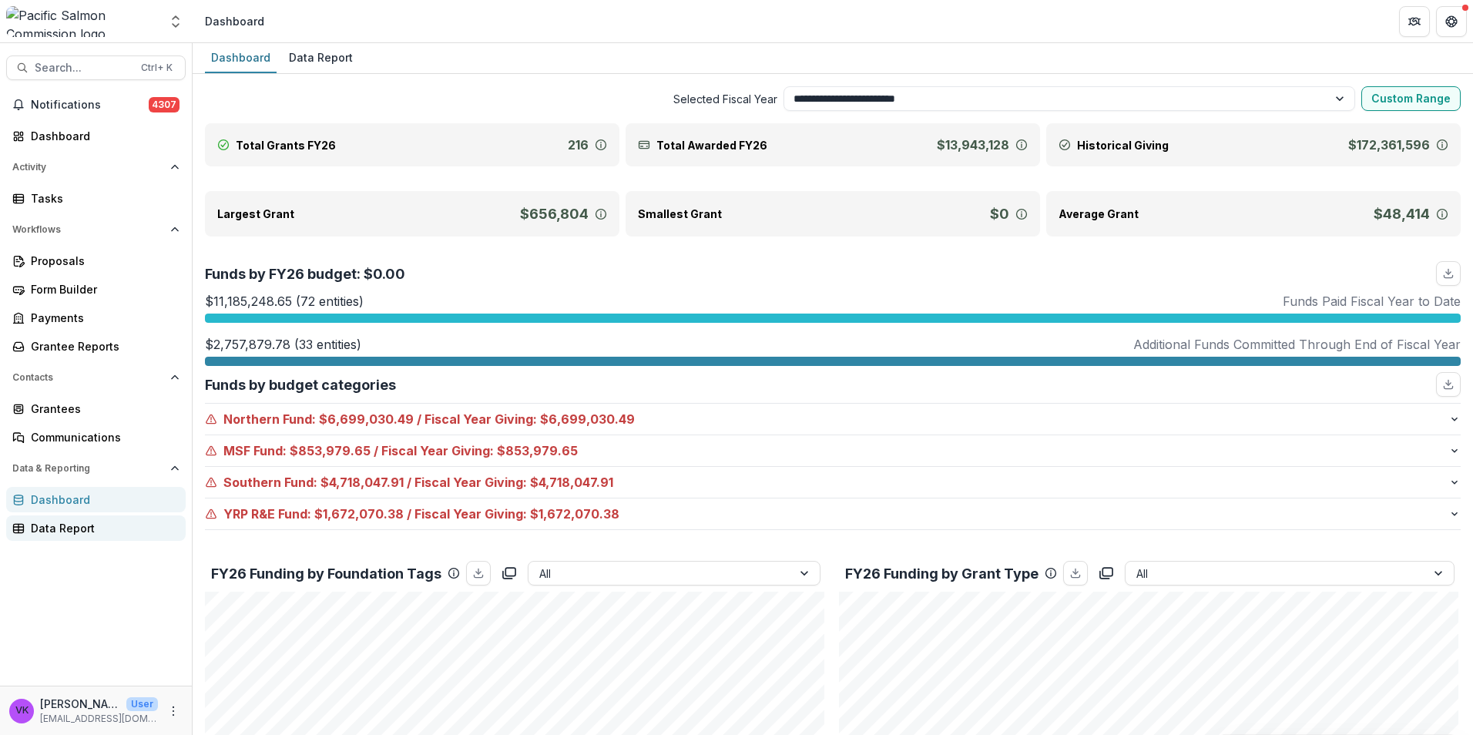
click at [84, 525] on div "Data Report" at bounding box center [102, 528] width 142 height 16
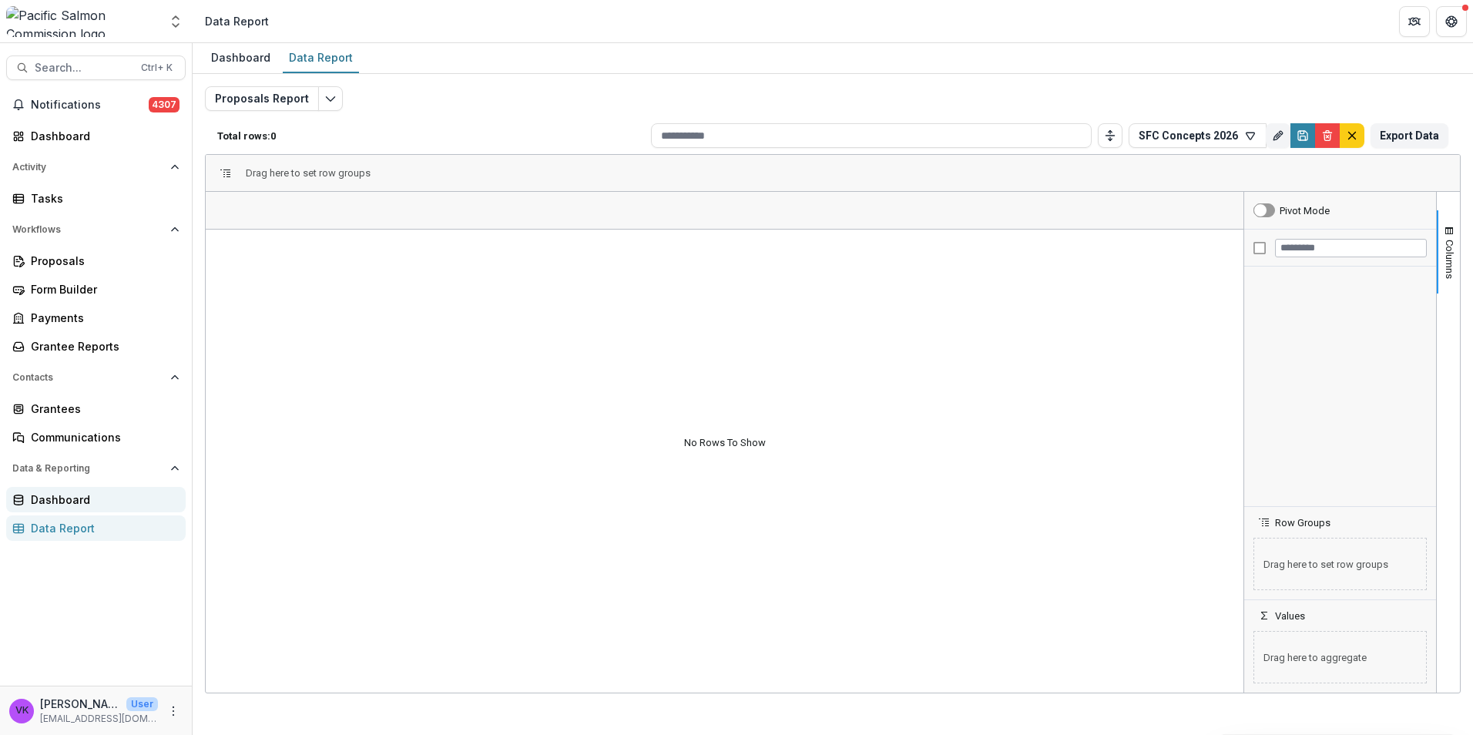
click at [59, 501] on div "Dashboard" at bounding box center [102, 499] width 142 height 16
select select "**********"
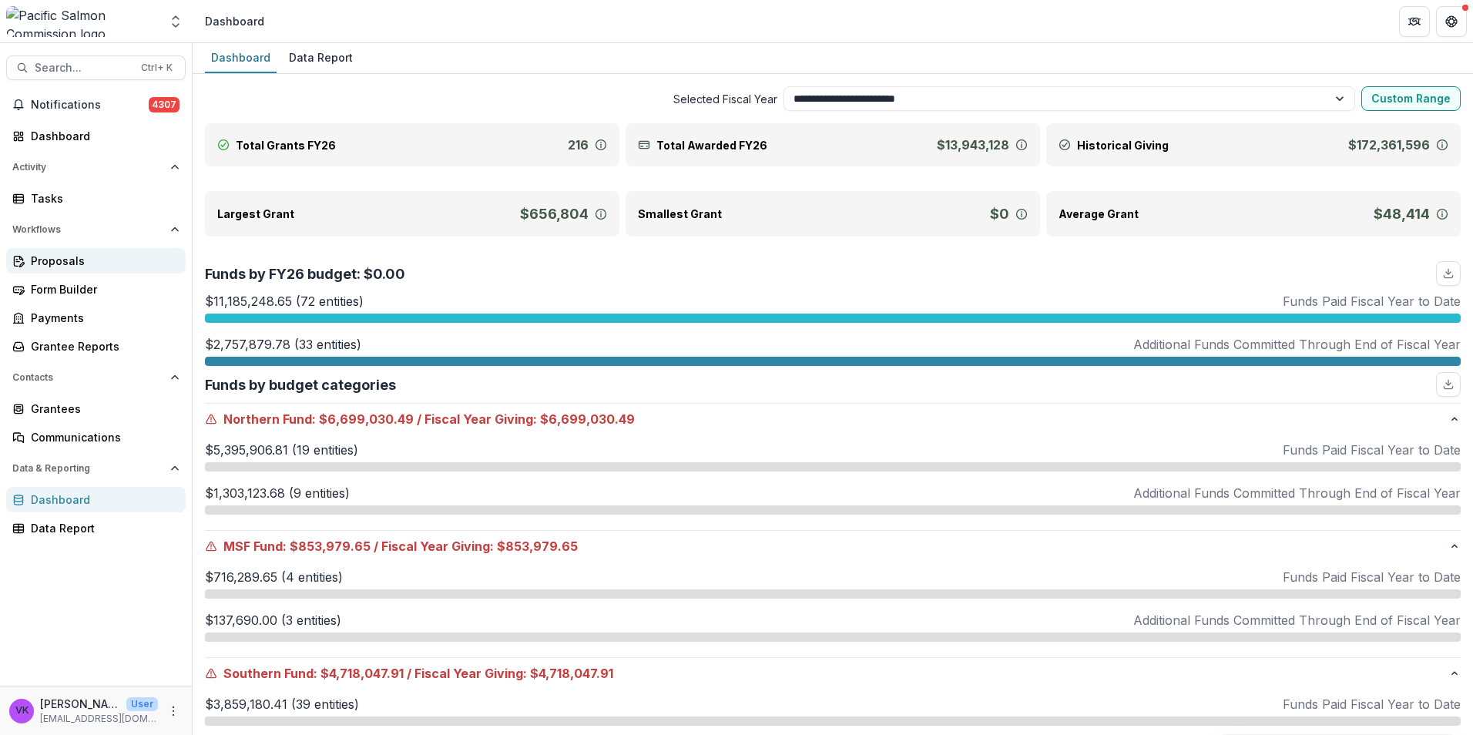
click at [62, 258] on div "Proposals" at bounding box center [102, 261] width 142 height 16
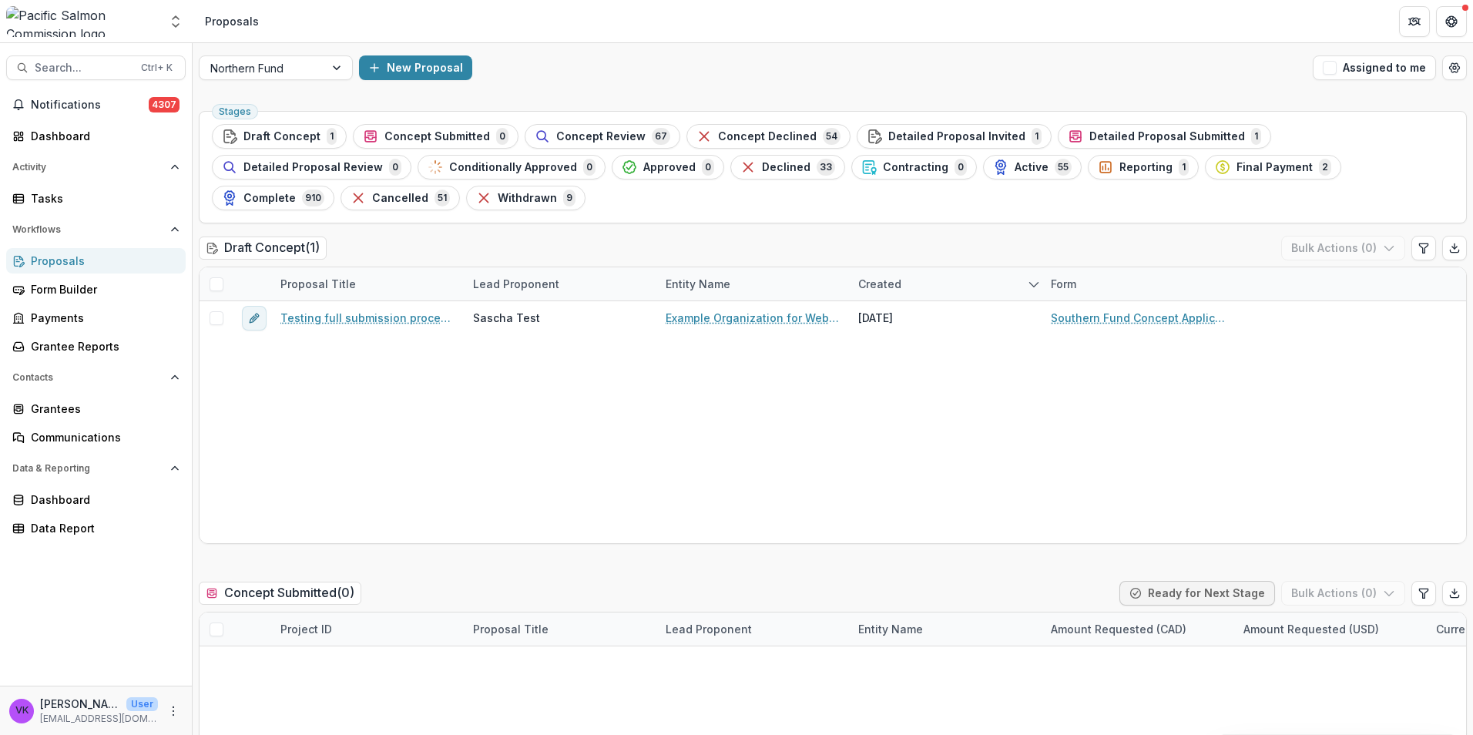
drag, startPoint x: 601, startPoint y: 136, endPoint x: 1043, endPoint y: 228, distance: 451.6
click at [601, 135] on span "Concept Review" at bounding box center [600, 136] width 89 height 13
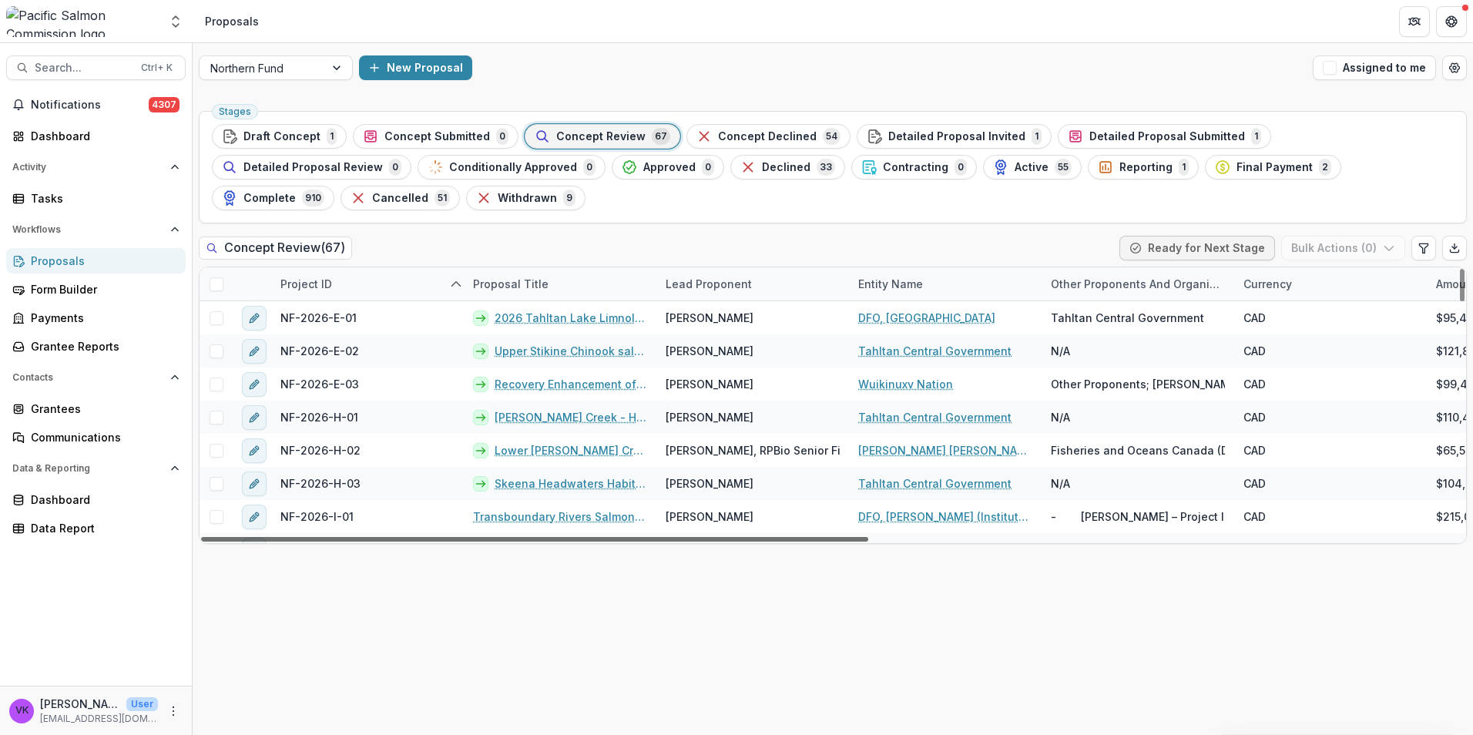
drag, startPoint x: 805, startPoint y: 538, endPoint x: 749, endPoint y: 526, distance: 57.6
click at [749, 537] on div at bounding box center [534, 539] width 667 height 5
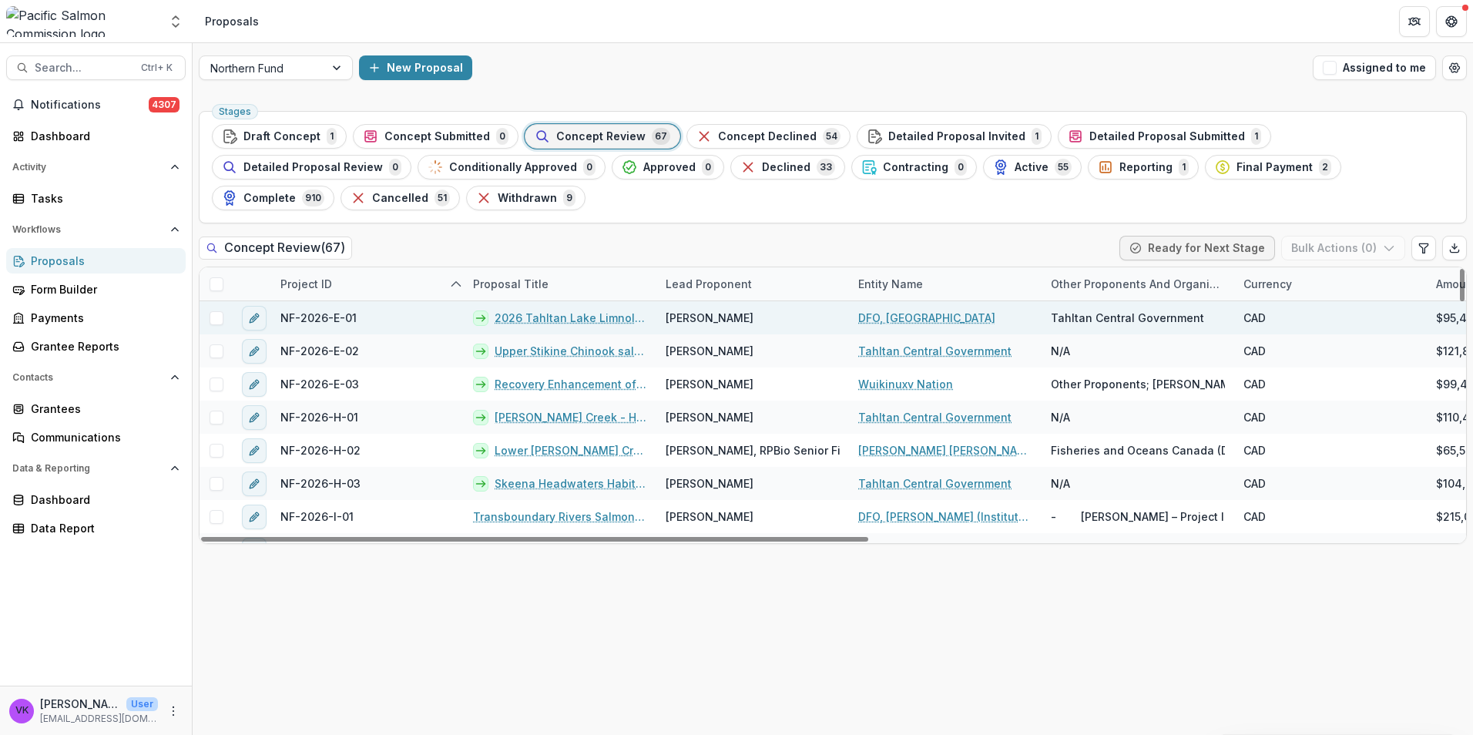
click at [602, 317] on link "2026 Tahltan Lake Limnology and Productivity Investigations – Year 4" at bounding box center [570, 318] width 152 height 16
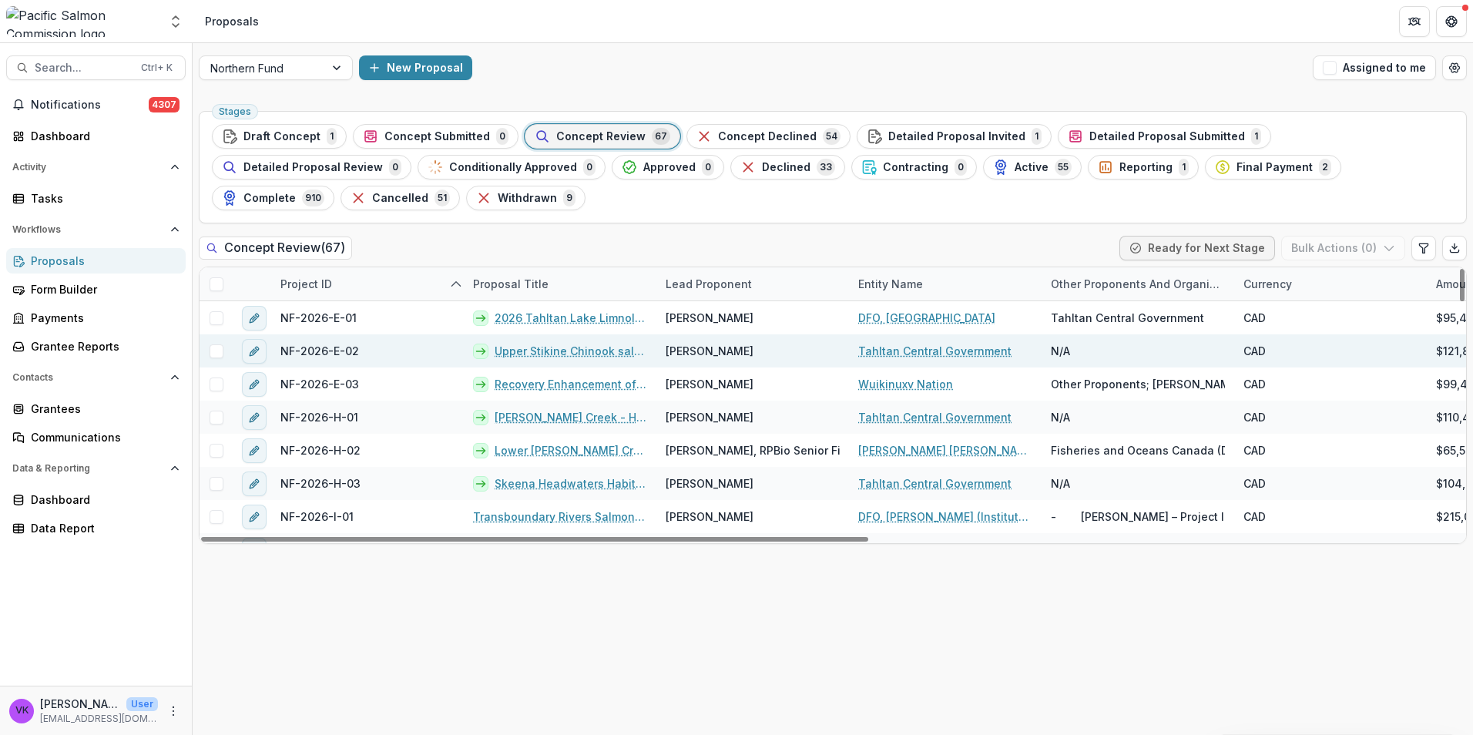
click at [566, 351] on link "Upper Stikine Chinook salmon rebuilding" at bounding box center [570, 351] width 152 height 16
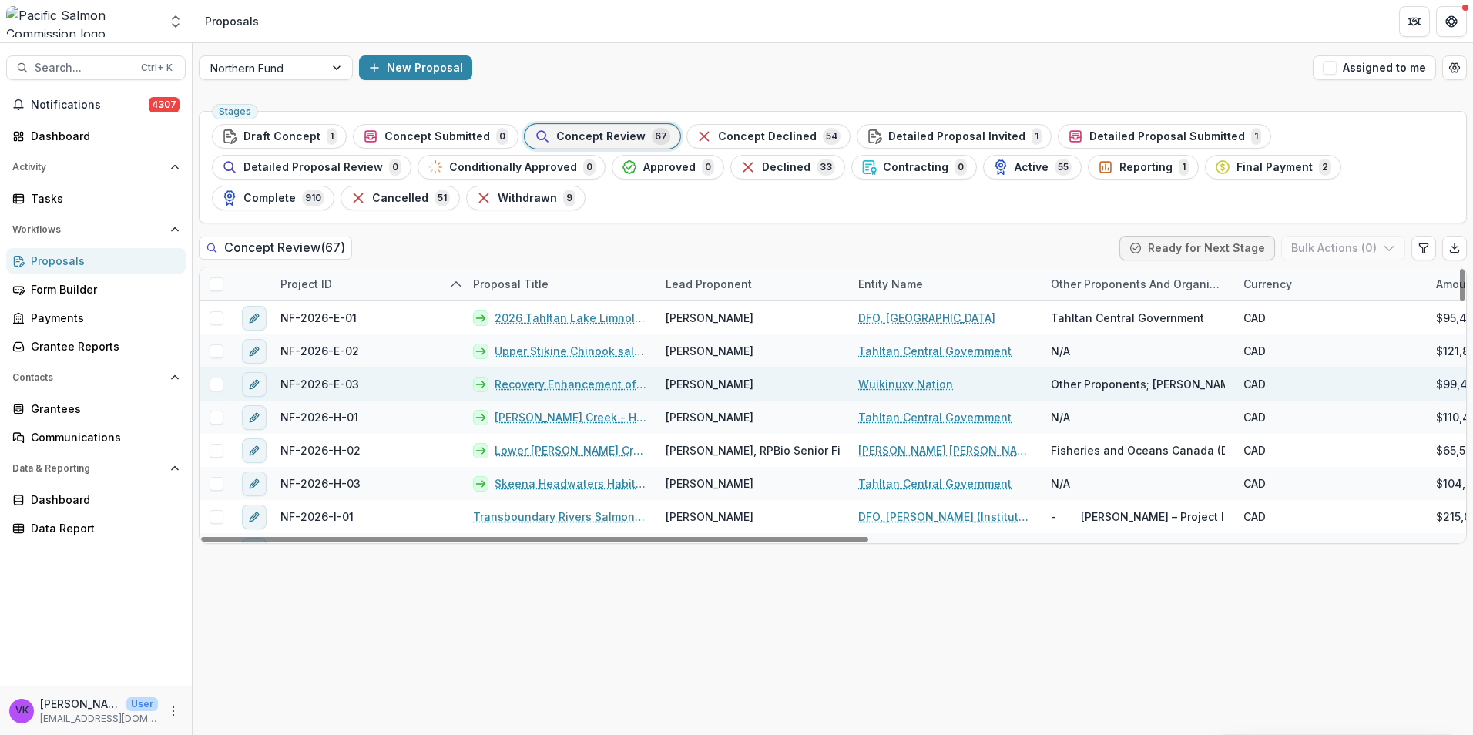
click at [585, 380] on link "Recovery Enhancement of Kilbella-Chuckwalla Chinook, [DATE]-[DATE]" at bounding box center [570, 384] width 152 height 16
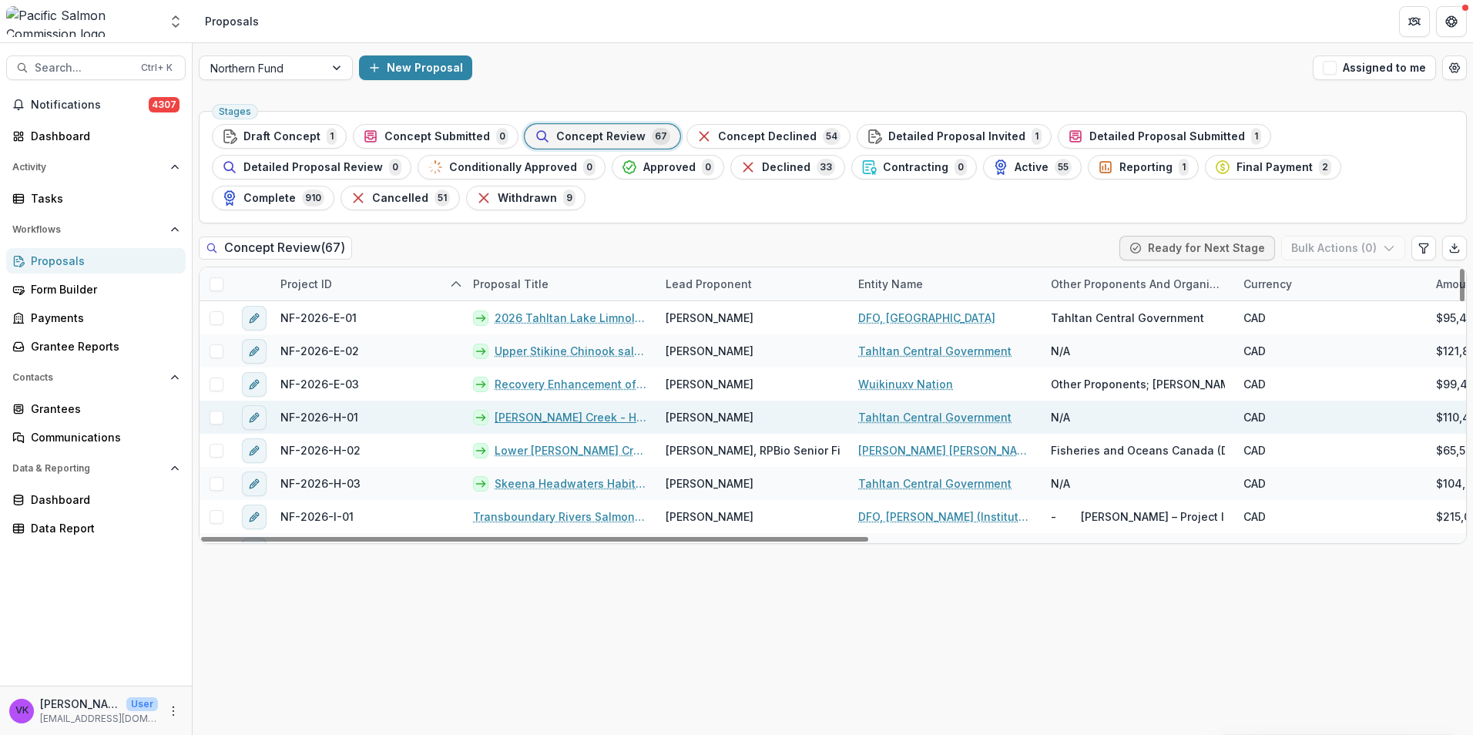
drag, startPoint x: 595, startPoint y: 421, endPoint x: 604, endPoint y: 426, distance: 10.7
click at [595, 421] on link "[PERSON_NAME] Creek - Habitat Assessment & Management" at bounding box center [570, 417] width 152 height 16
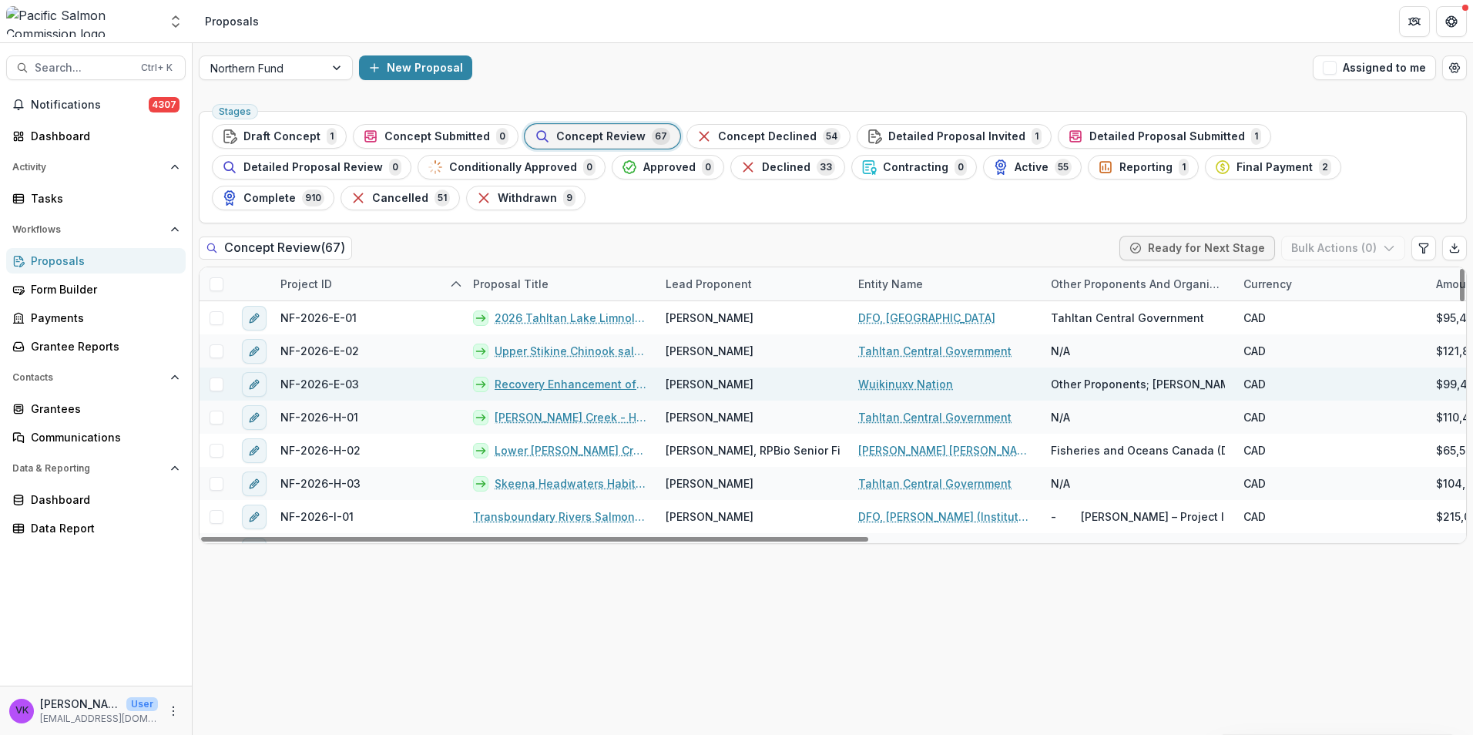
drag, startPoint x: 581, startPoint y: 383, endPoint x: 636, endPoint y: 400, distance: 58.0
click at [581, 383] on link "Recovery Enhancement of Kilbella-Chuckwalla Chinook, [DATE]-[DATE]" at bounding box center [570, 384] width 152 height 16
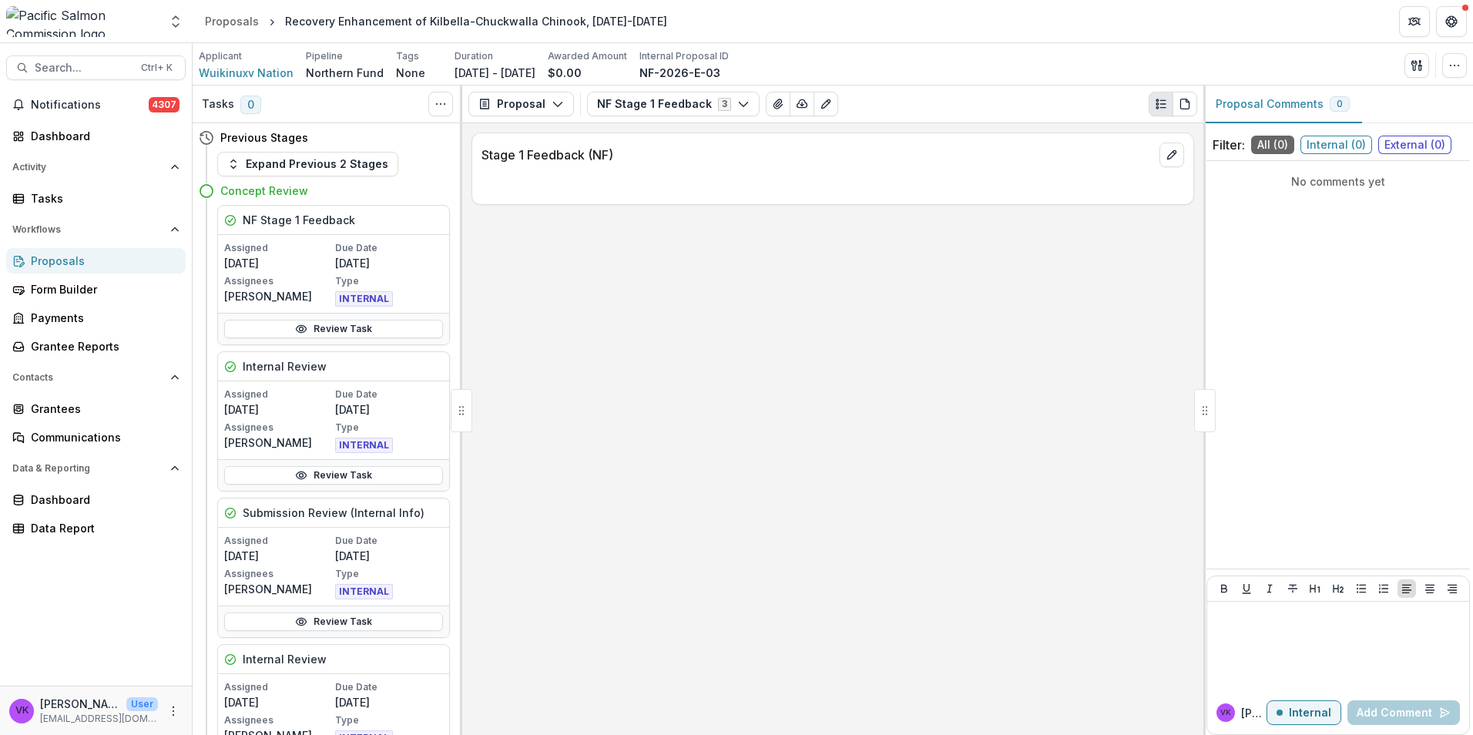
click at [39, 262] on div "Proposals" at bounding box center [102, 261] width 142 height 16
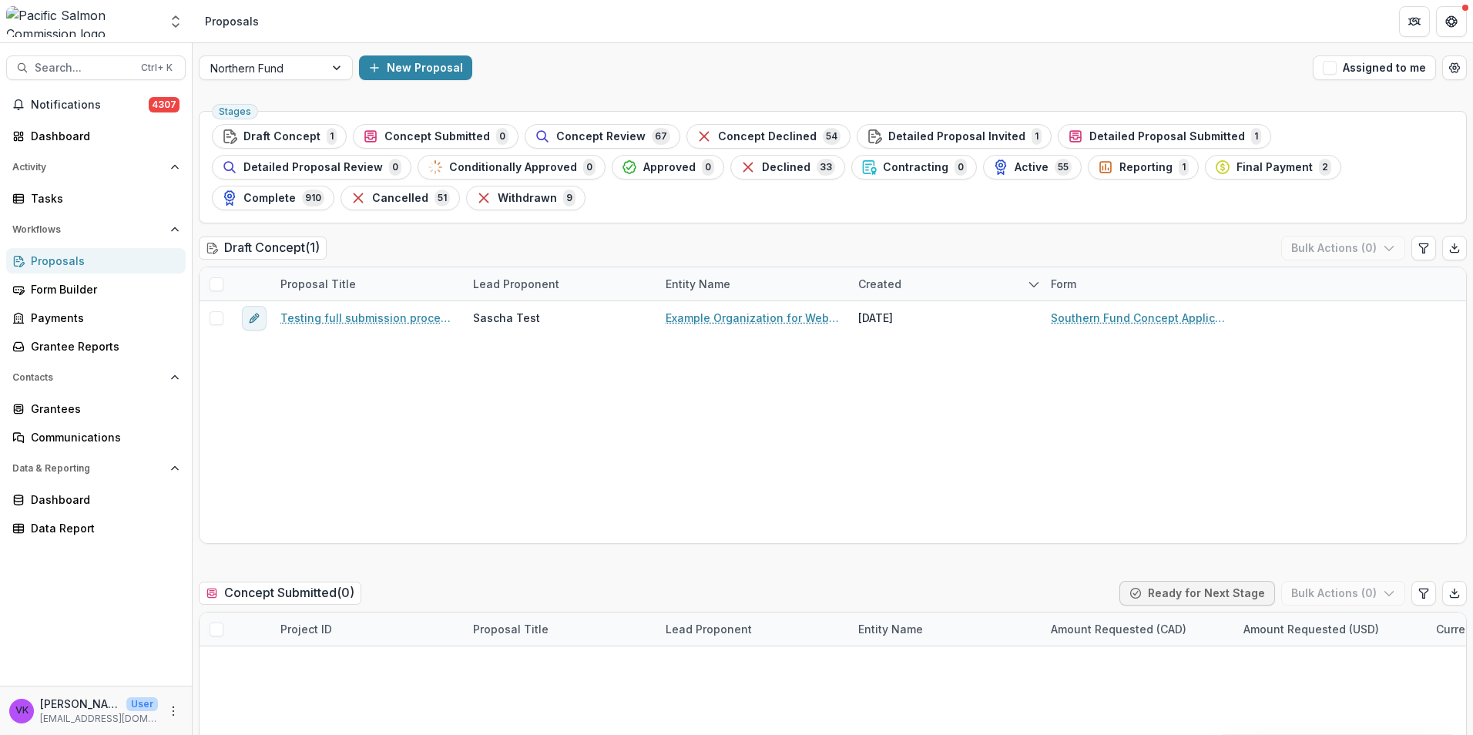
click at [476, 190] on div "Withdrawn 9" at bounding box center [525, 197] width 99 height 17
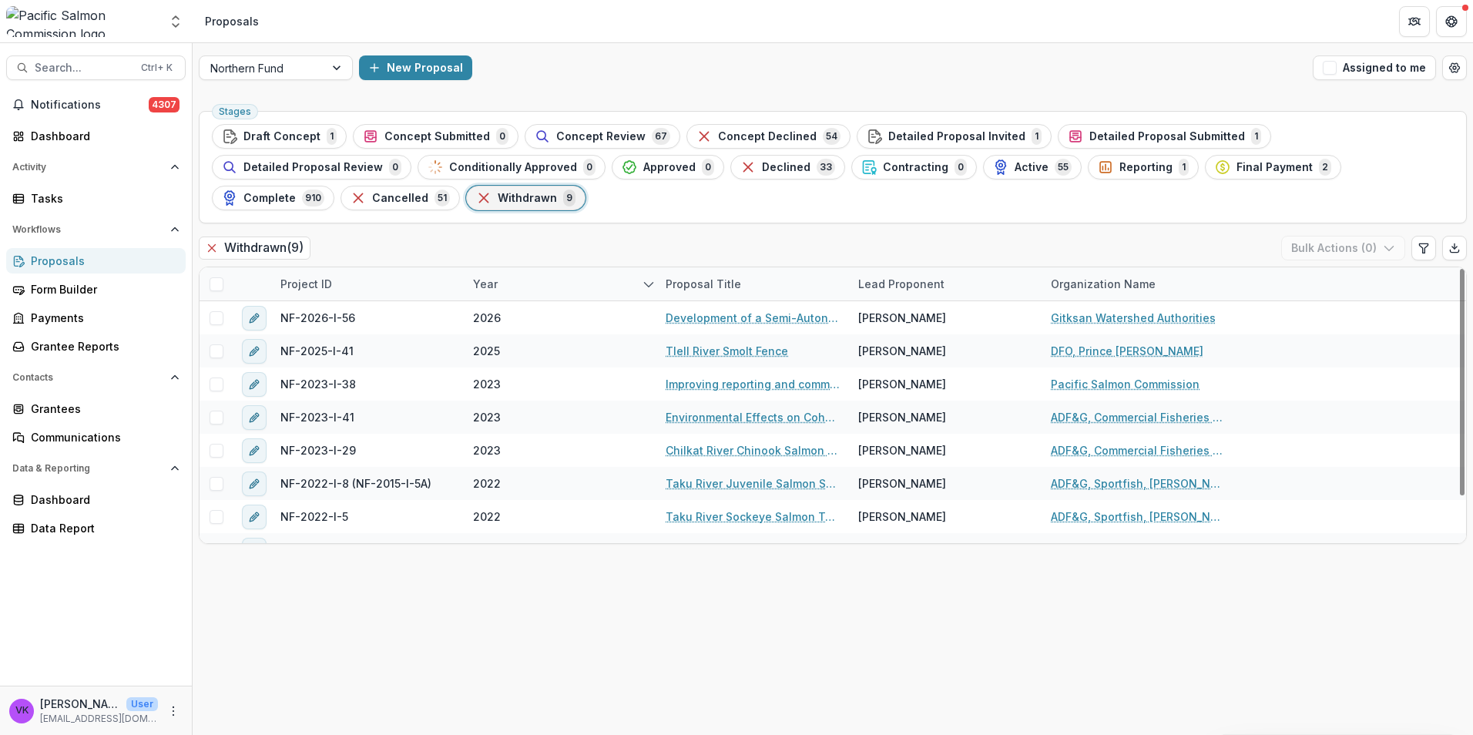
click at [55, 265] on div "Proposals" at bounding box center [102, 261] width 142 height 16
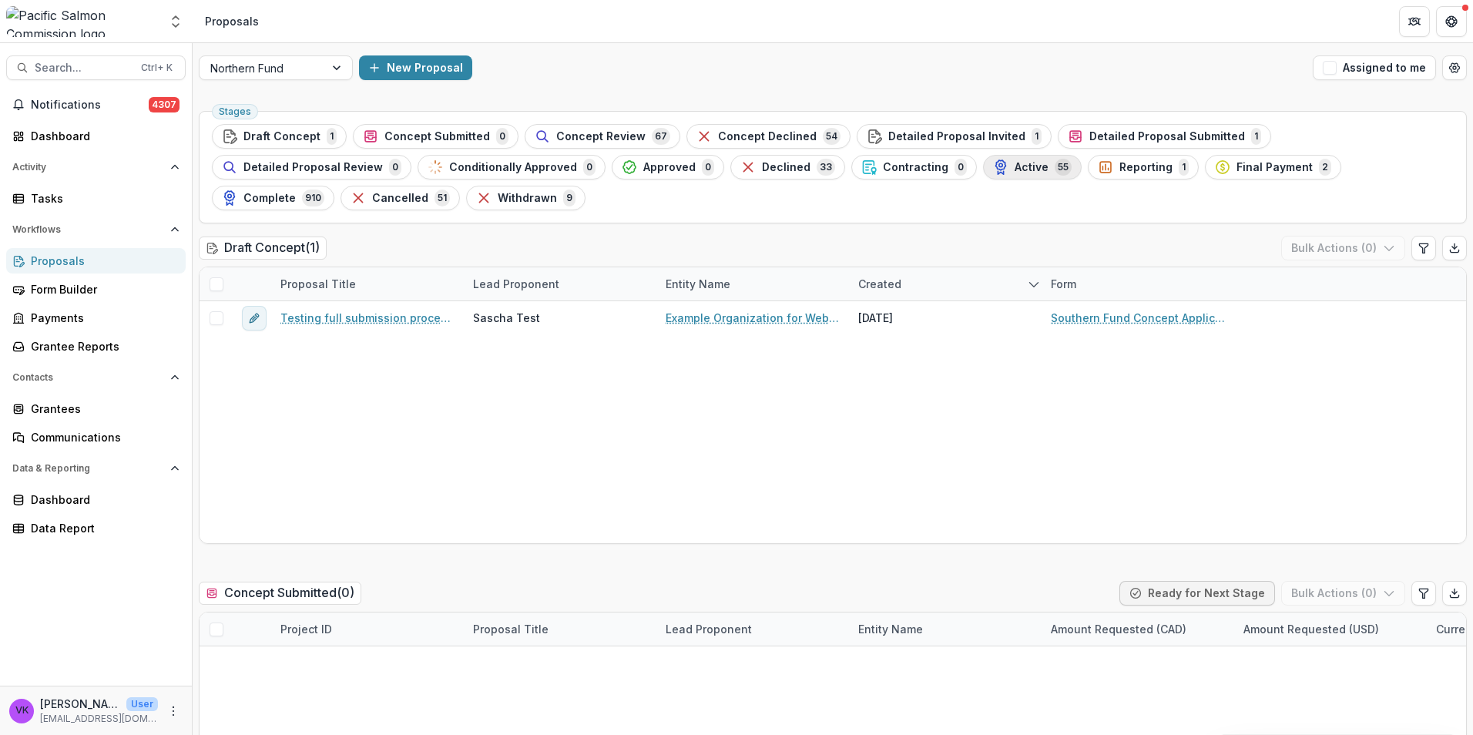
click at [983, 157] on button "Active 55" at bounding box center [1032, 167] width 99 height 25
